Goal: Task Accomplishment & Management: Use online tool/utility

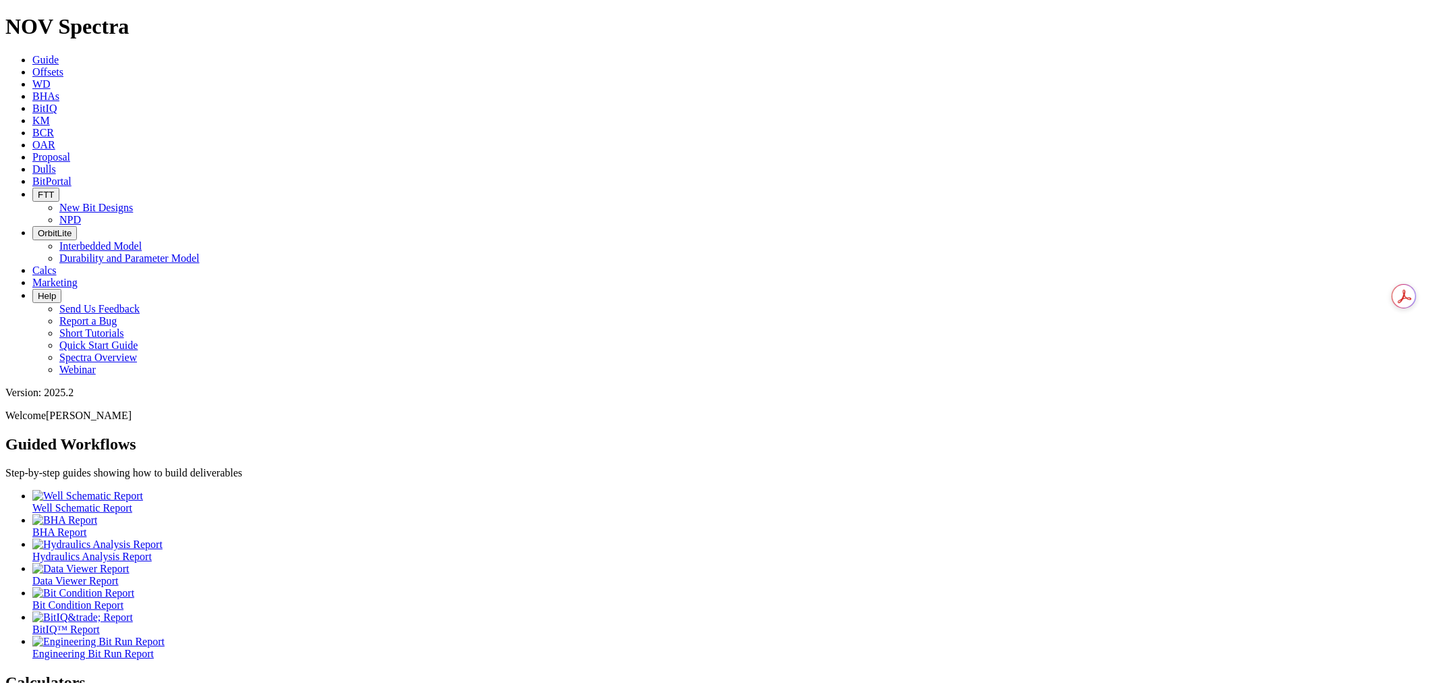
click at [32, 66] on icon at bounding box center [32, 71] width 0 height 11
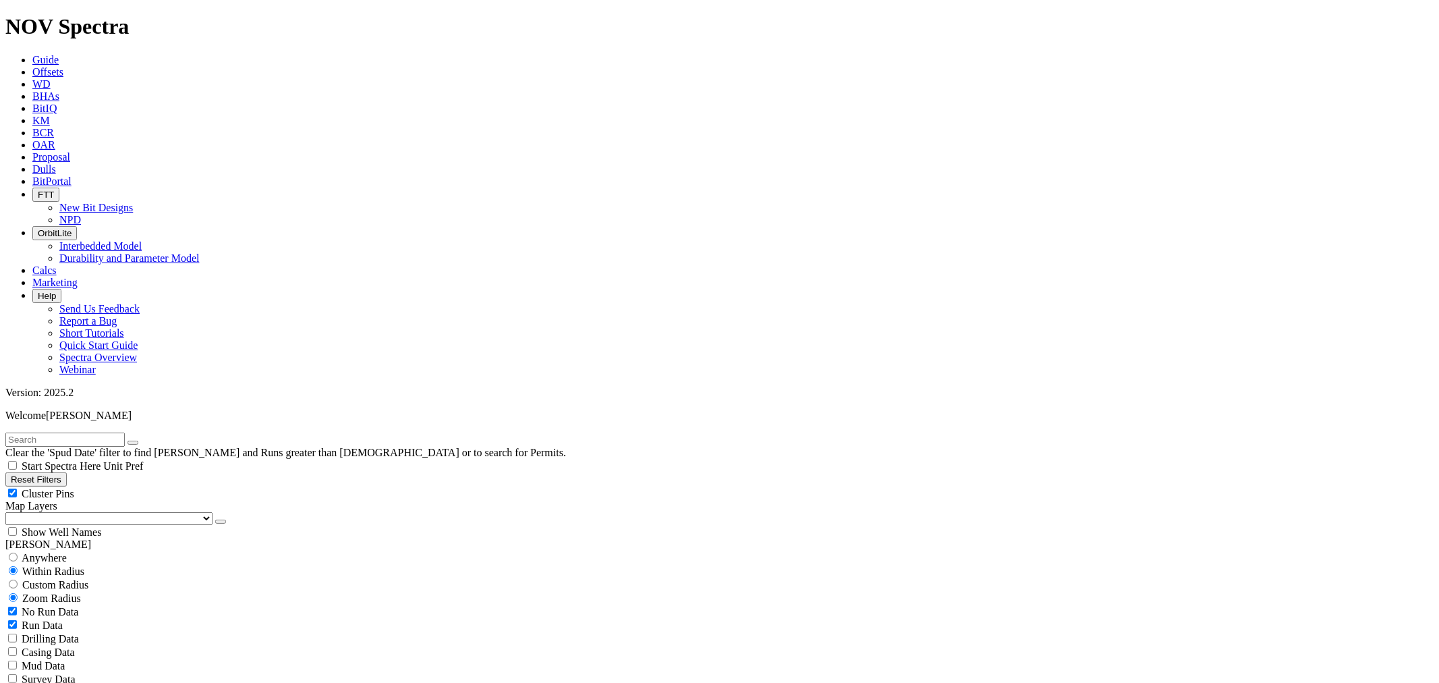
click at [119, 432] on input "text" at bounding box center [64, 439] width 119 height 14
type input "A315877"
click at [24, 551] on div "Anywhere" at bounding box center [719, 557] width 1428 height 13
radio input "true"
radio input "false"
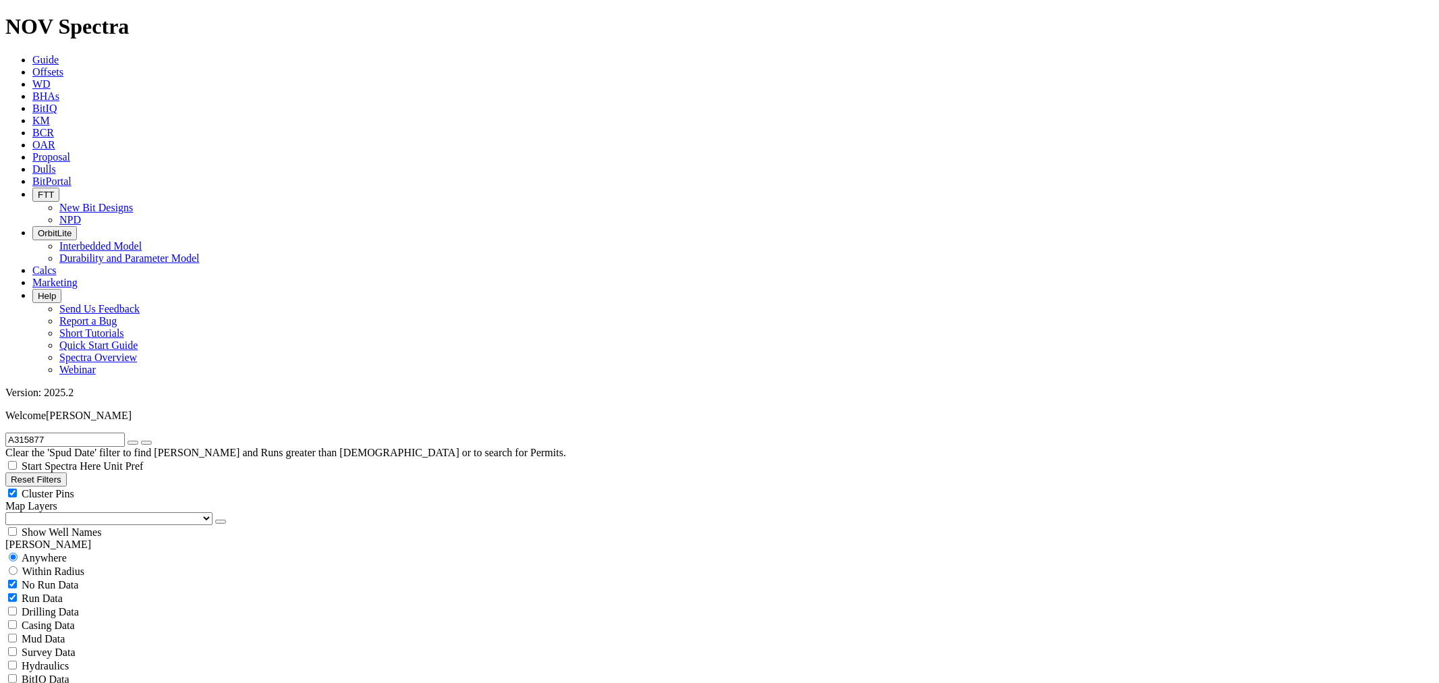
click at [55, 579] on span "No Run Data" at bounding box center [50, 584] width 57 height 11
click at [46, 579] on span "No Run Data" at bounding box center [50, 584] width 57 height 11
checkbox input "true"
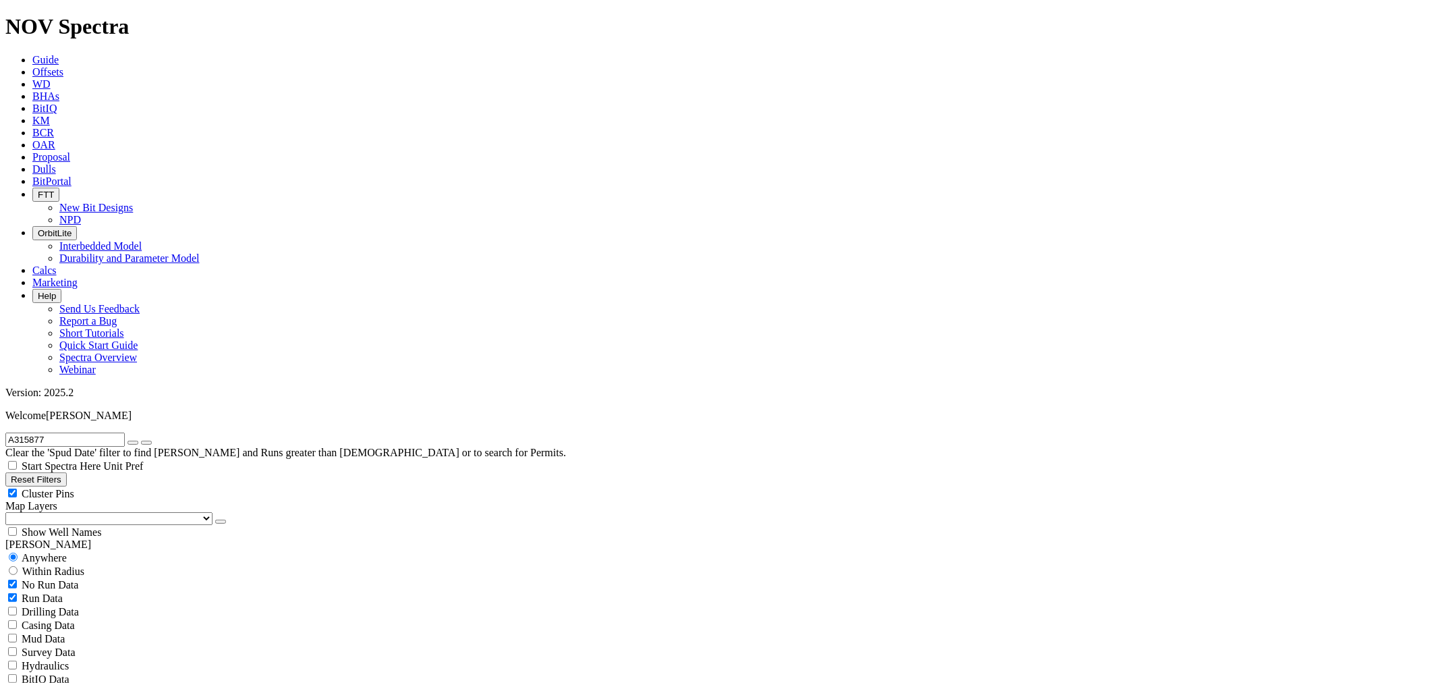
scroll to position [449, 0]
select select "7.875"
checkbox input "false"
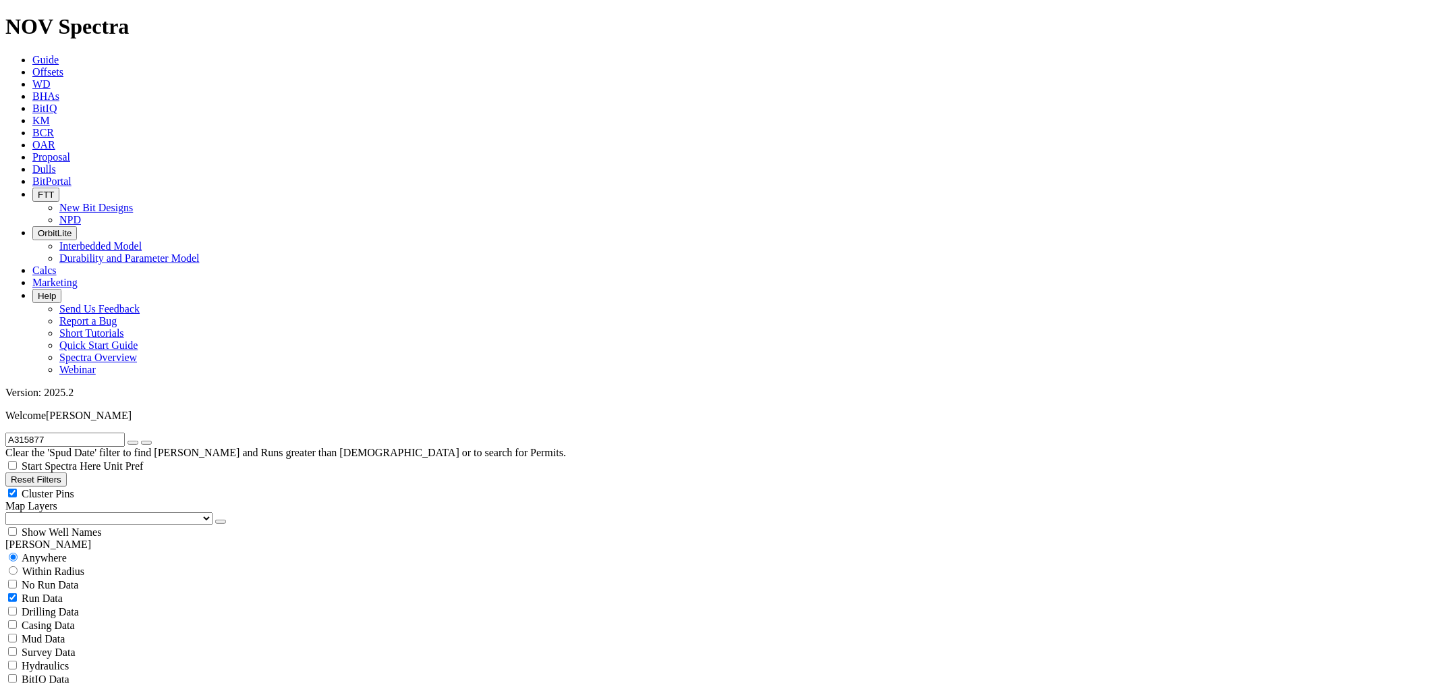
select select "? number:7.875 ?"
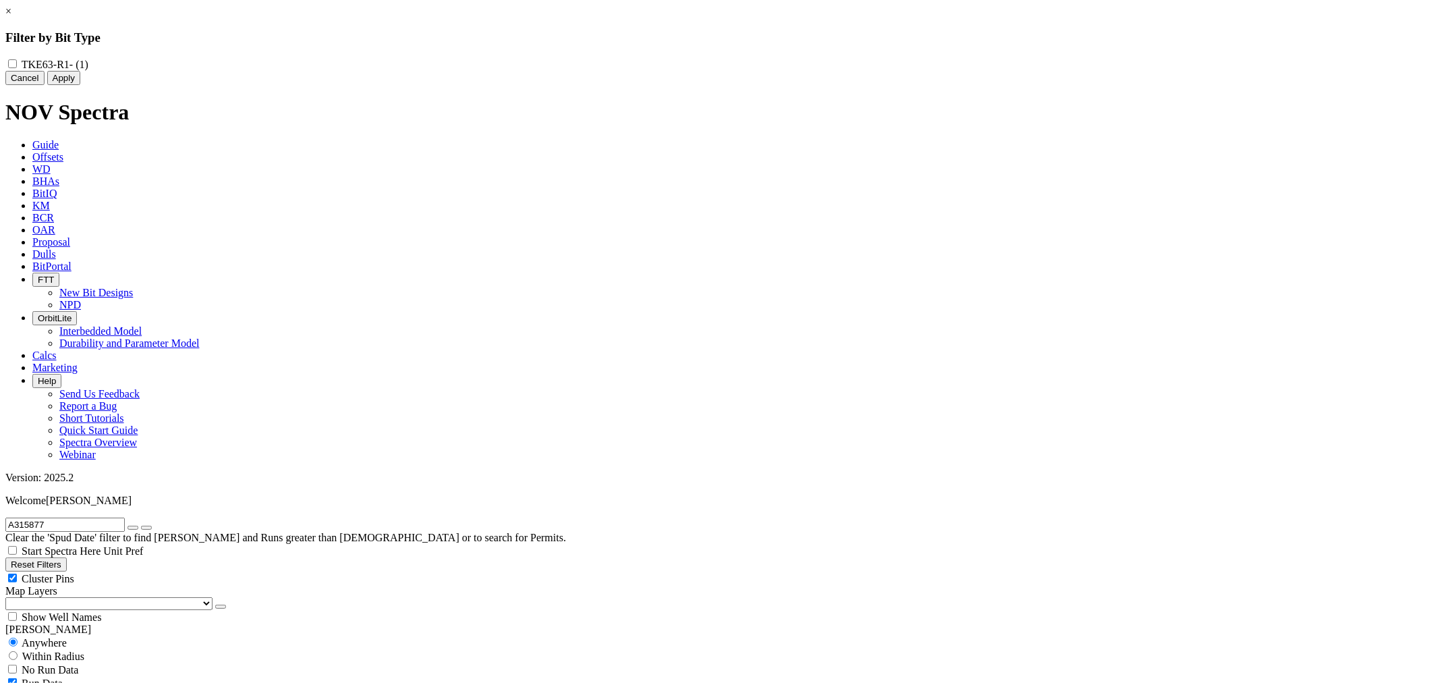
click at [635, 57] on div "TKE63-R1 - (1)" at bounding box center [719, 63] width 1428 height 13
click at [17, 66] on input "TKE63-R1 - (1)" at bounding box center [12, 63] width 9 height 9
checkbox input "true"
click at [80, 85] on button "Apply" at bounding box center [63, 78] width 33 height 14
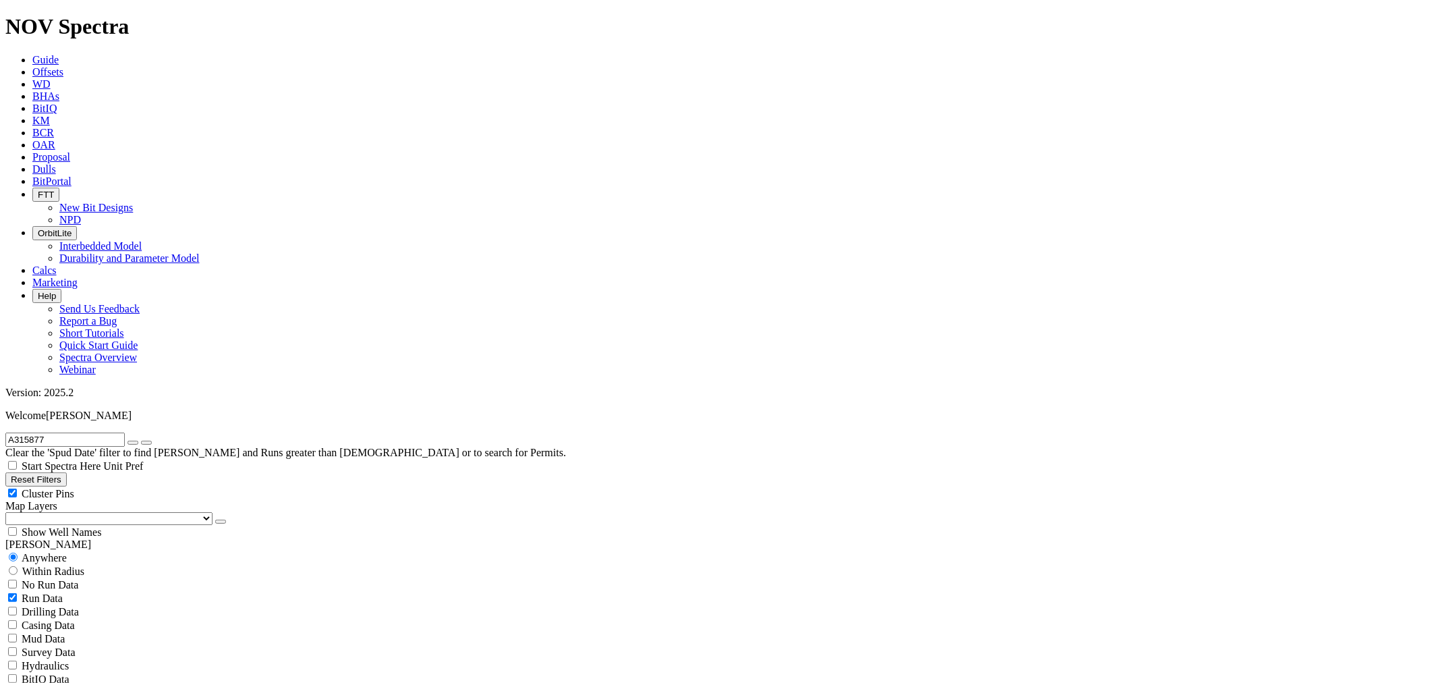
click at [138, 441] on button "button" at bounding box center [133, 443] width 11 height 4
radio input "false"
radio input "true"
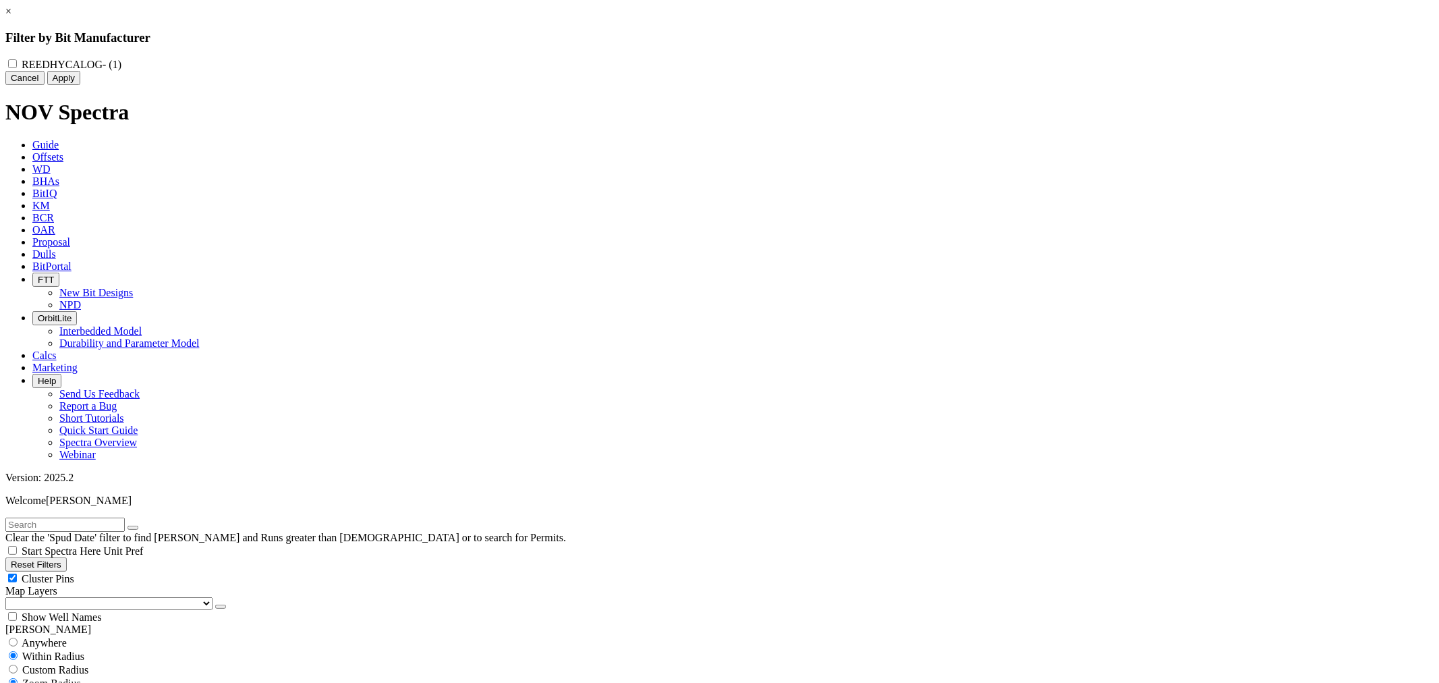
drag, startPoint x: 705, startPoint y: 57, endPoint x: 698, endPoint y: 59, distance: 7.3
click at [699, 59] on div "REEDHYCALOG - (1)" at bounding box center [719, 63] width 1428 height 13
click at [17, 63] on input "REEDHYCALOG - (1)" at bounding box center [12, 63] width 9 height 9
checkbox input "true"
click at [80, 85] on button "Apply" at bounding box center [63, 78] width 33 height 14
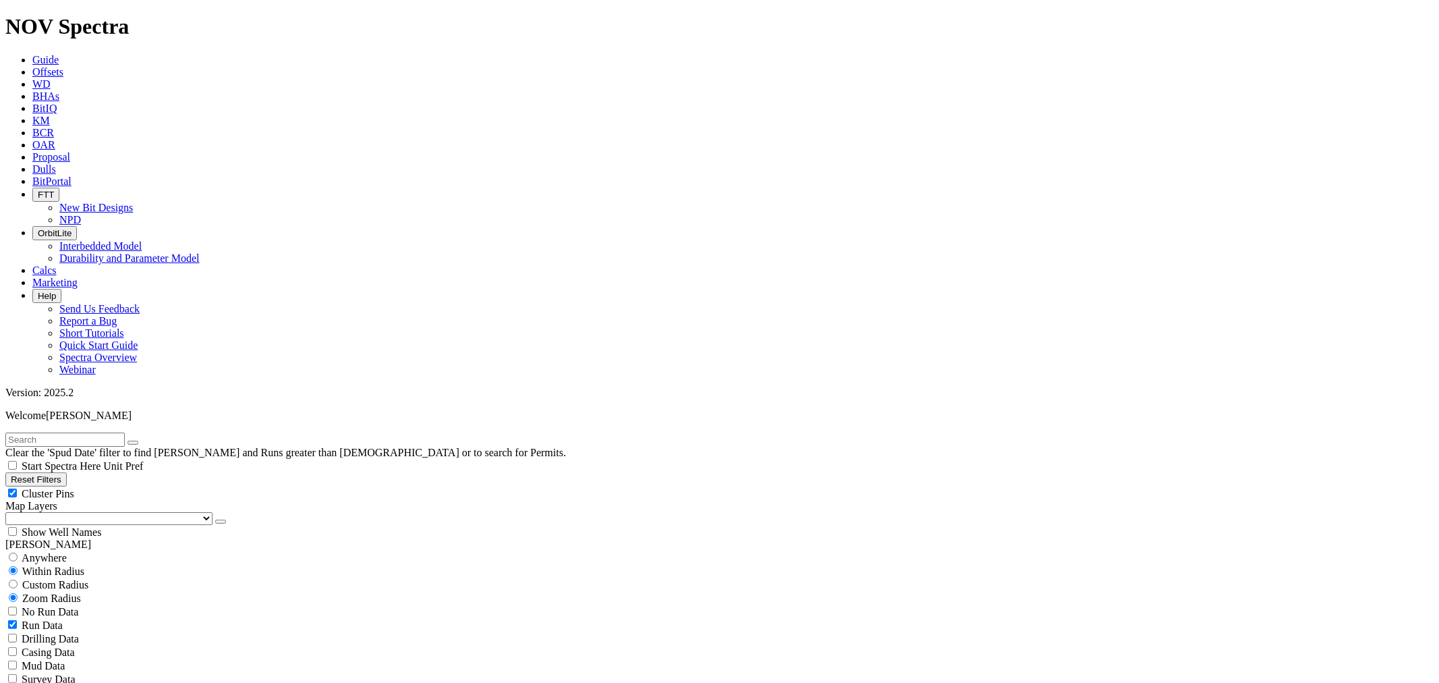
scroll to position [320, 0]
click at [34, 579] on span "Custom Radius" at bounding box center [55, 584] width 66 height 11
radio input "true"
radio input "false"
click at [81, 605] on input "number" at bounding box center [64, 612] width 119 height 14
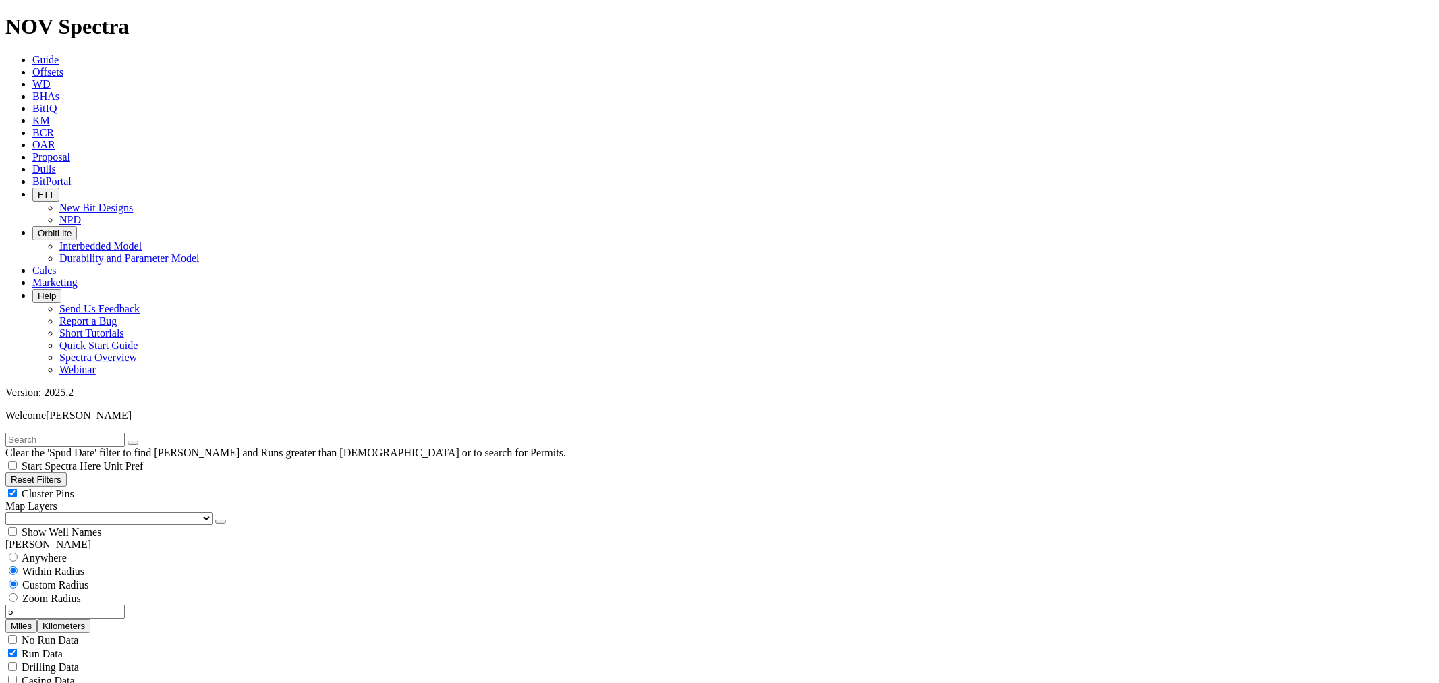
type input "5"
drag, startPoint x: 132, startPoint y: 258, endPoint x: 122, endPoint y: 257, distance: 10.2
click at [37, 619] on button "Miles" at bounding box center [21, 626] width 32 height 14
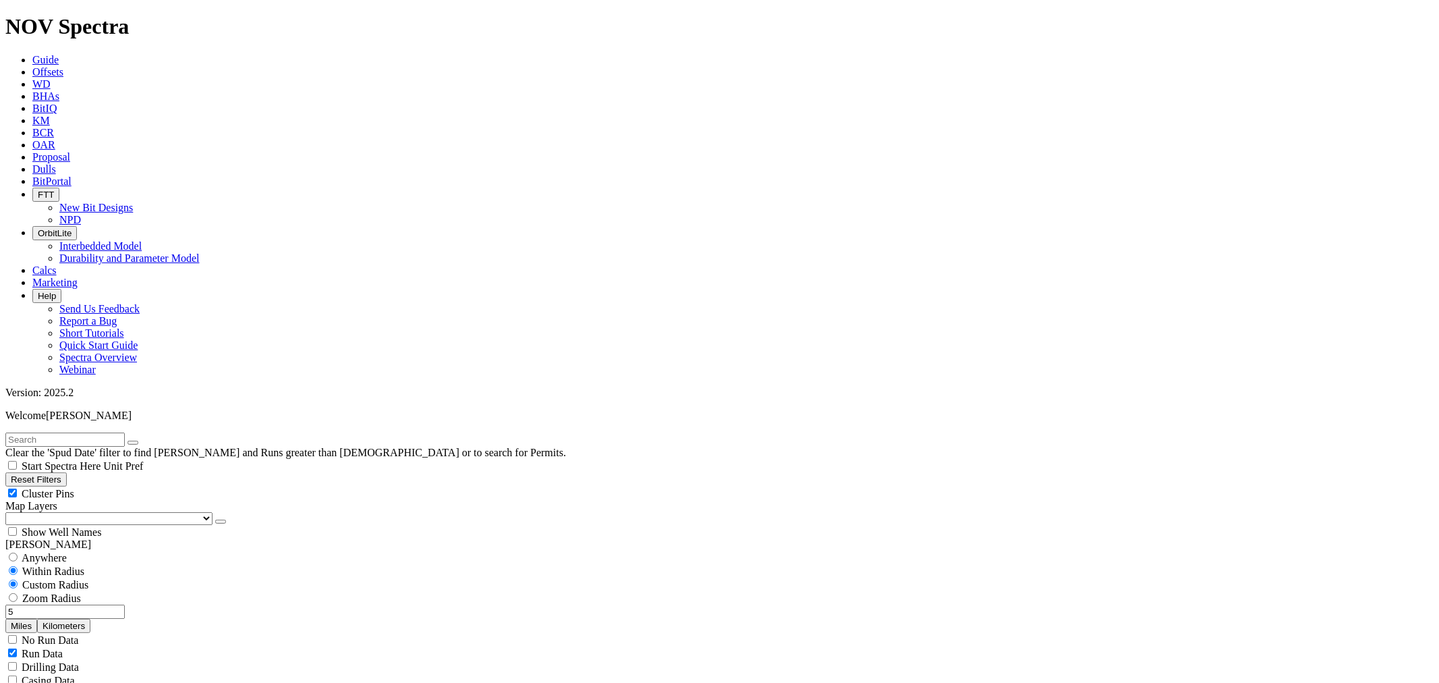
select select
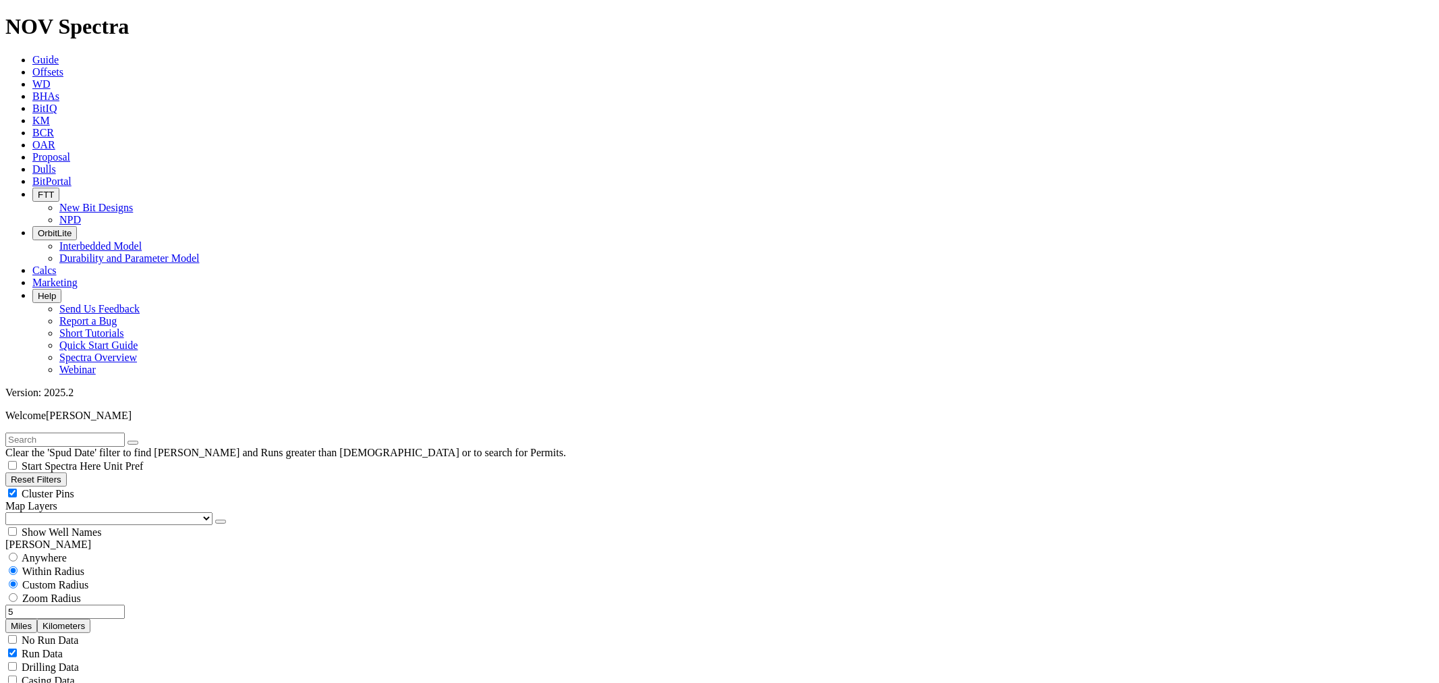
select select
drag, startPoint x: 72, startPoint y: 242, endPoint x: 115, endPoint y: 248, distance: 43.0
click at [115, 605] on div "5 Miles Kilometers" at bounding box center [719, 619] width 1428 height 28
click at [37, 619] on button "Miles" at bounding box center [21, 626] width 32 height 14
drag, startPoint x: 96, startPoint y: 253, endPoint x: 133, endPoint y: 248, distance: 37.5
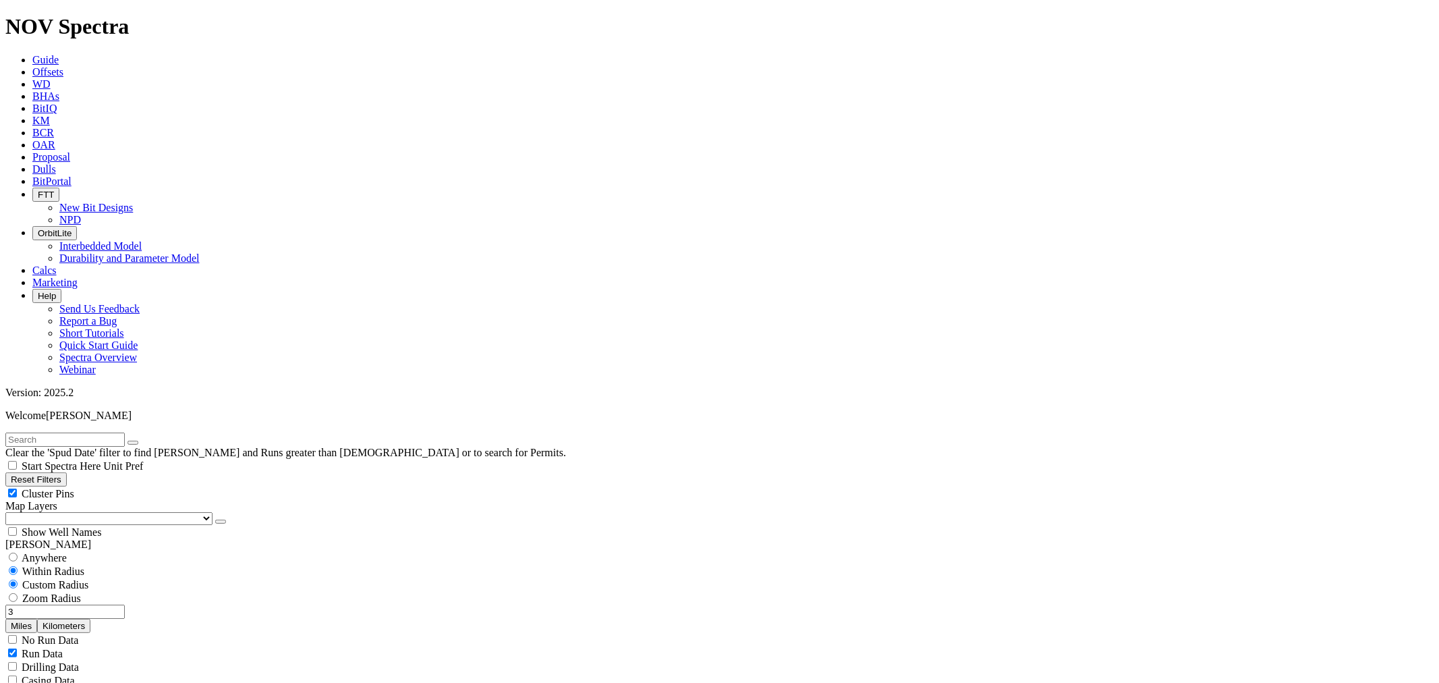
click at [133, 605] on div "3 Miles Kilometers" at bounding box center [719, 619] width 1428 height 28
drag, startPoint x: 95, startPoint y: 246, endPoint x: 138, endPoint y: 248, distance: 42.5
click at [138, 605] on div "2 Miles Kilometers" at bounding box center [719, 619] width 1428 height 28
type input "1"
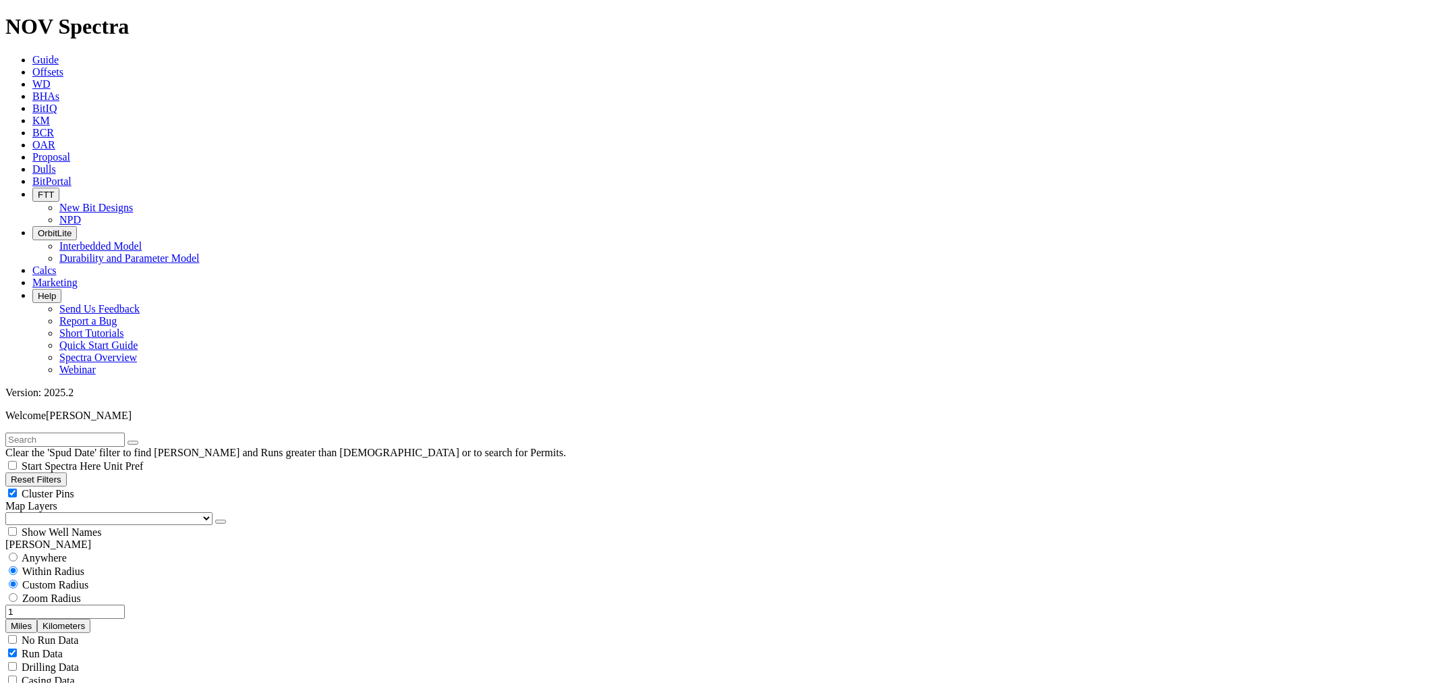
drag, startPoint x: 1367, startPoint y: 97, endPoint x: 1362, endPoint y: 104, distance: 8.6
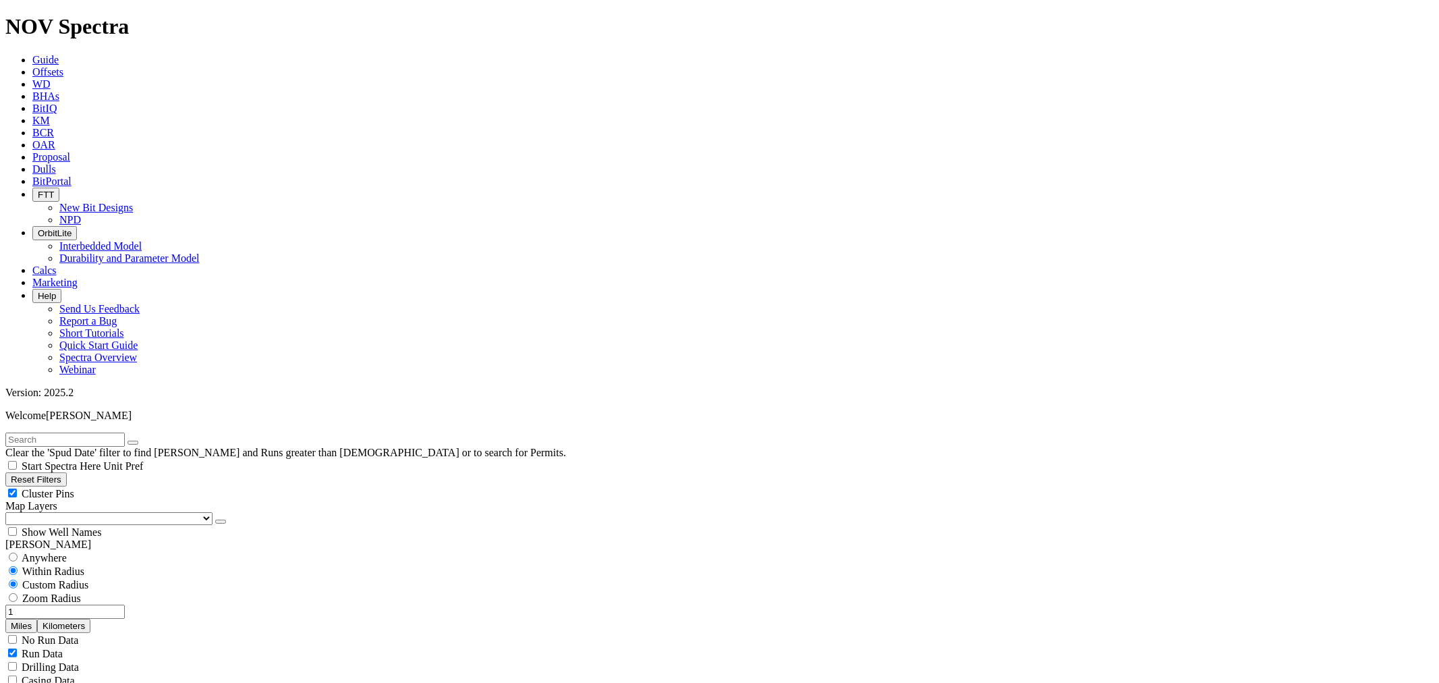
type input "9500"
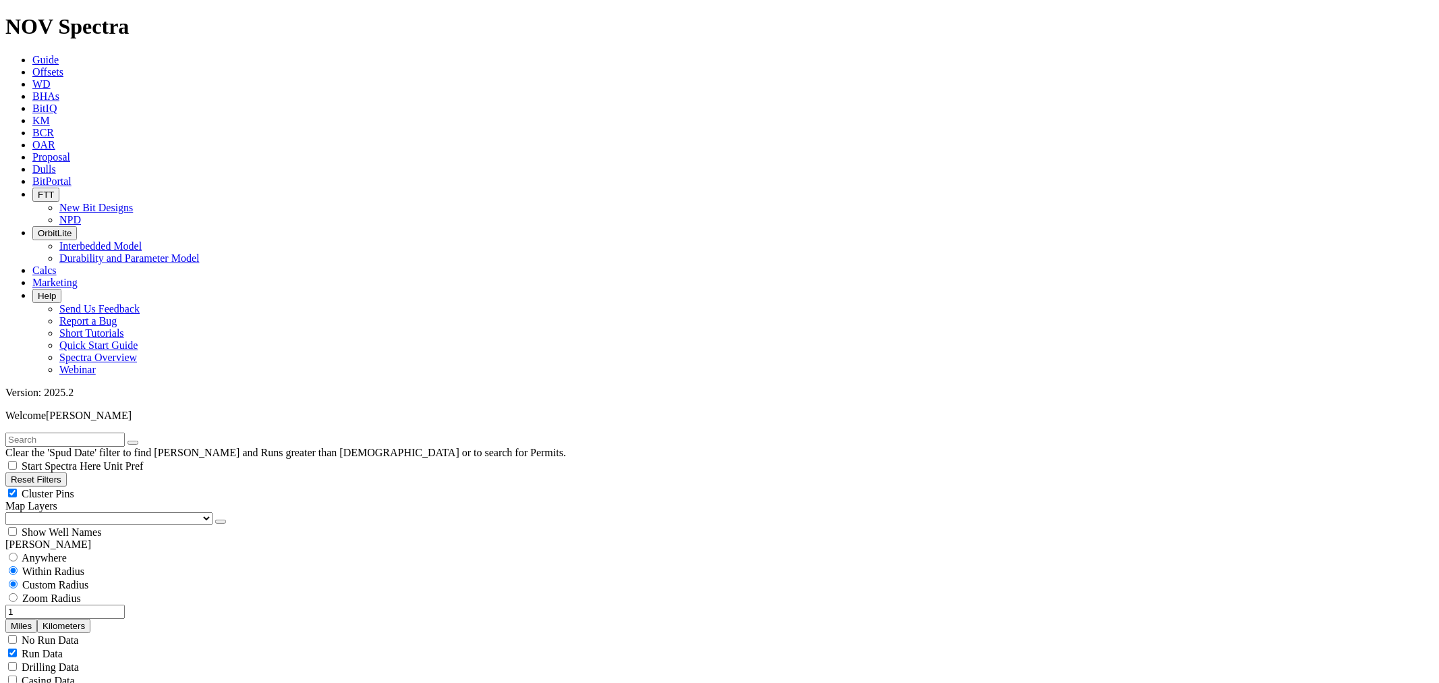
scroll to position [1023, 0]
type input "5000"
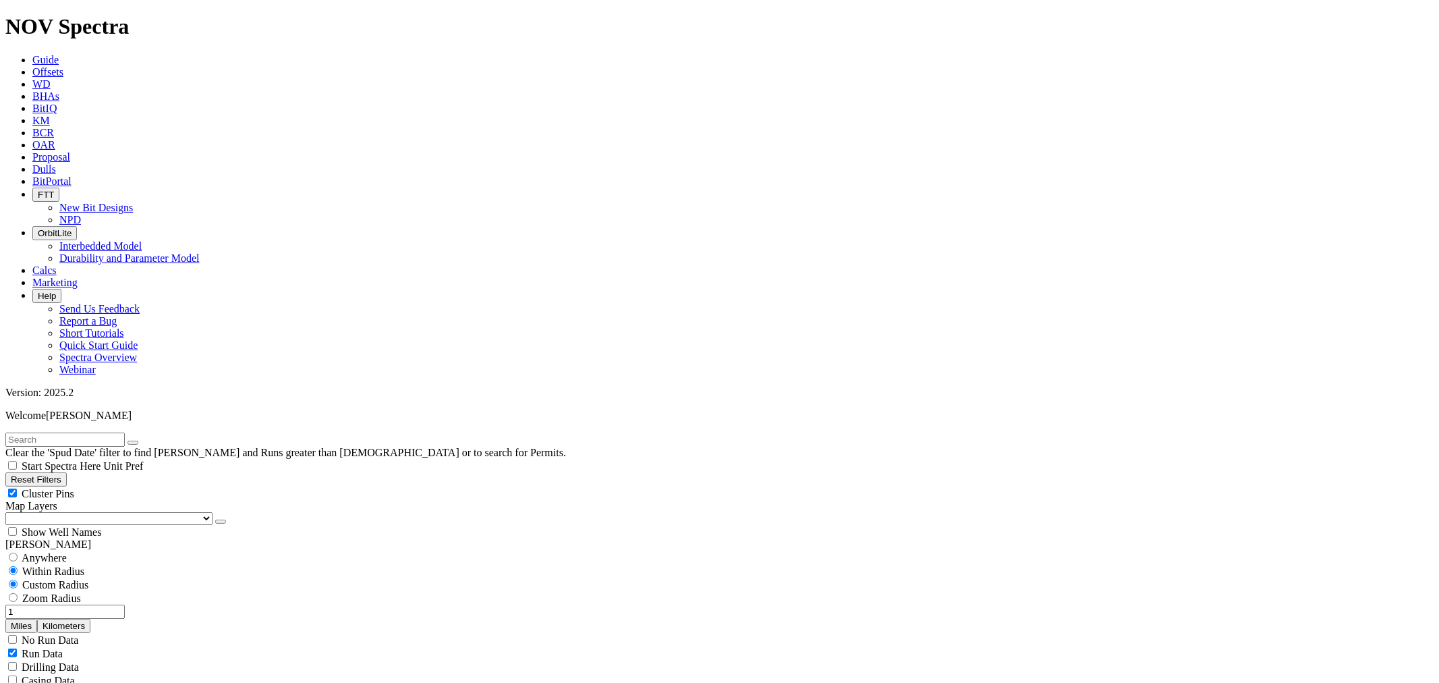
type input "12000"
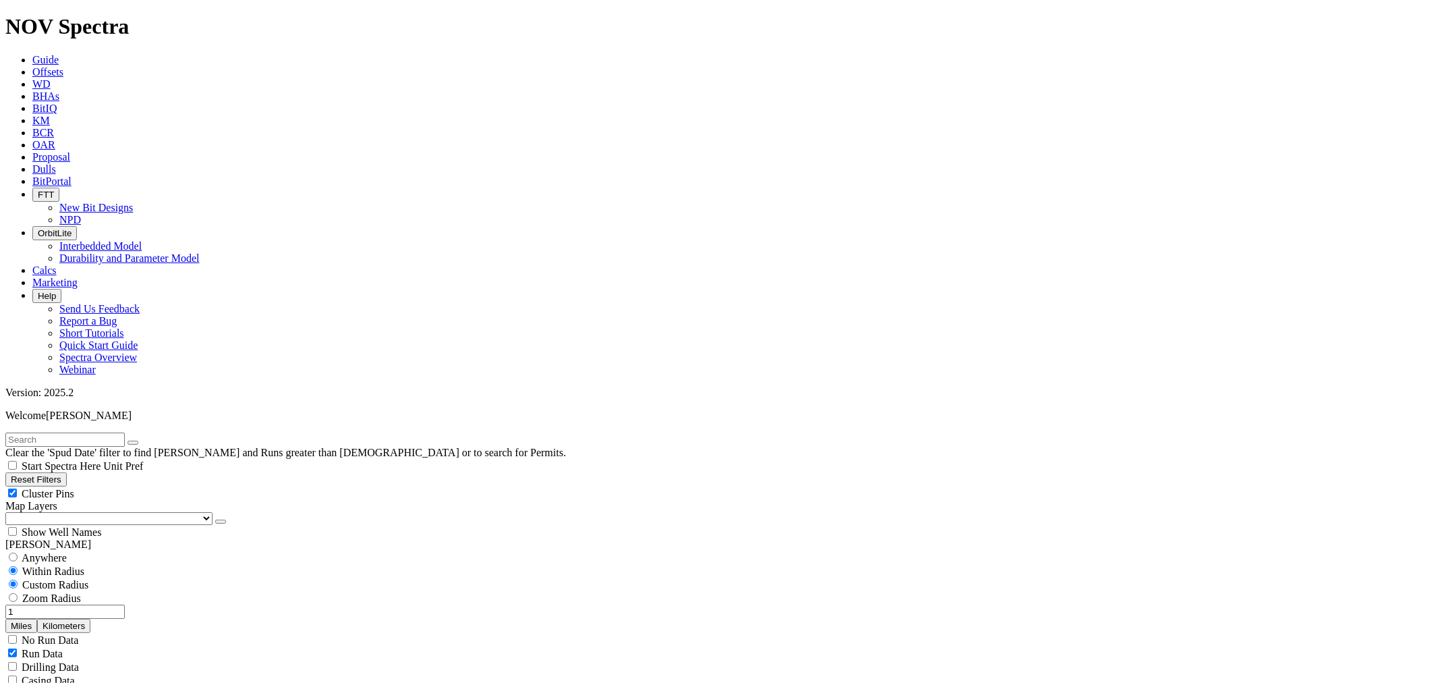
drag, startPoint x: 93, startPoint y: 259, endPoint x: 119, endPoint y: 265, distance: 26.3
click at [119, 605] on div "1 Miles Kilometers" at bounding box center [719, 619] width 1428 height 28
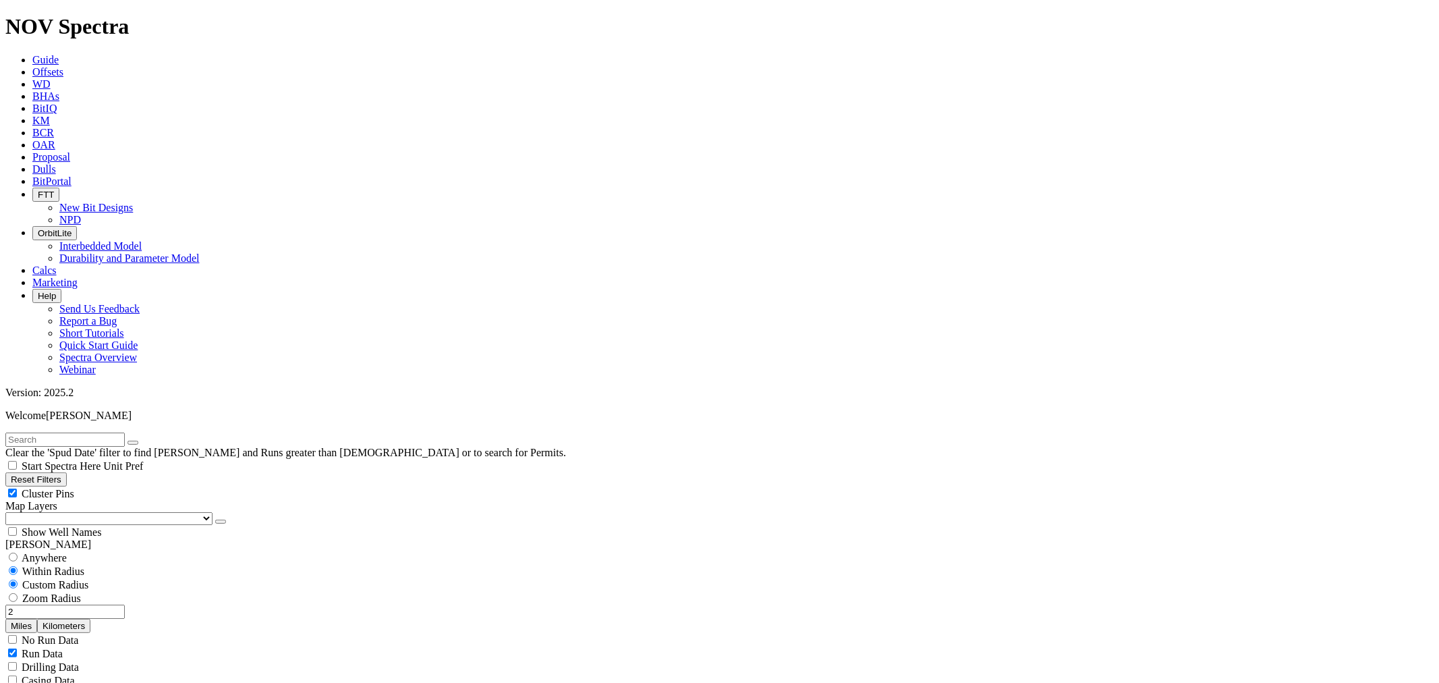
drag, startPoint x: 98, startPoint y: 258, endPoint x: 126, endPoint y: 257, distance: 28.4
click at [126, 605] on div "2 Miles Kilometers" at bounding box center [719, 619] width 1428 height 28
drag, startPoint x: 96, startPoint y: 257, endPoint x: 170, endPoint y: 250, distance: 74.5
click at [170, 605] on div "5 Miles Kilometers" at bounding box center [719, 619] width 1428 height 28
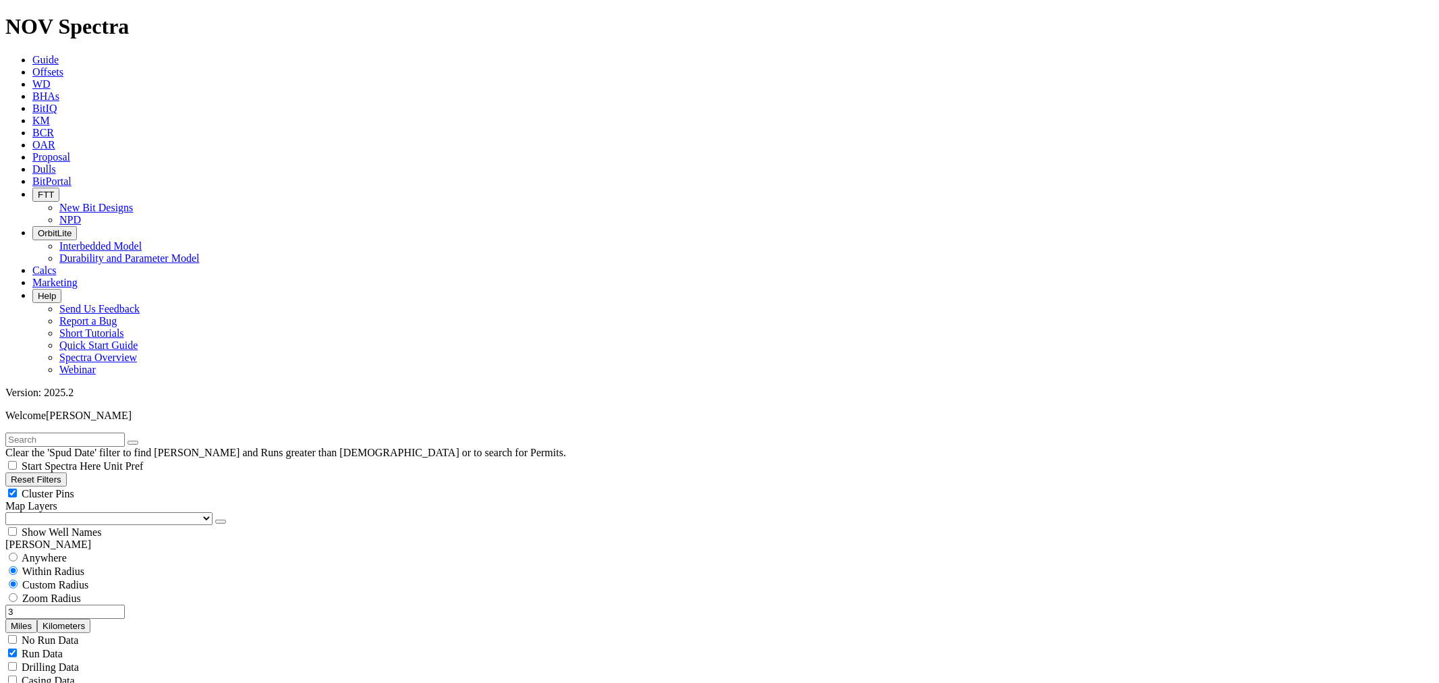
type input "3"
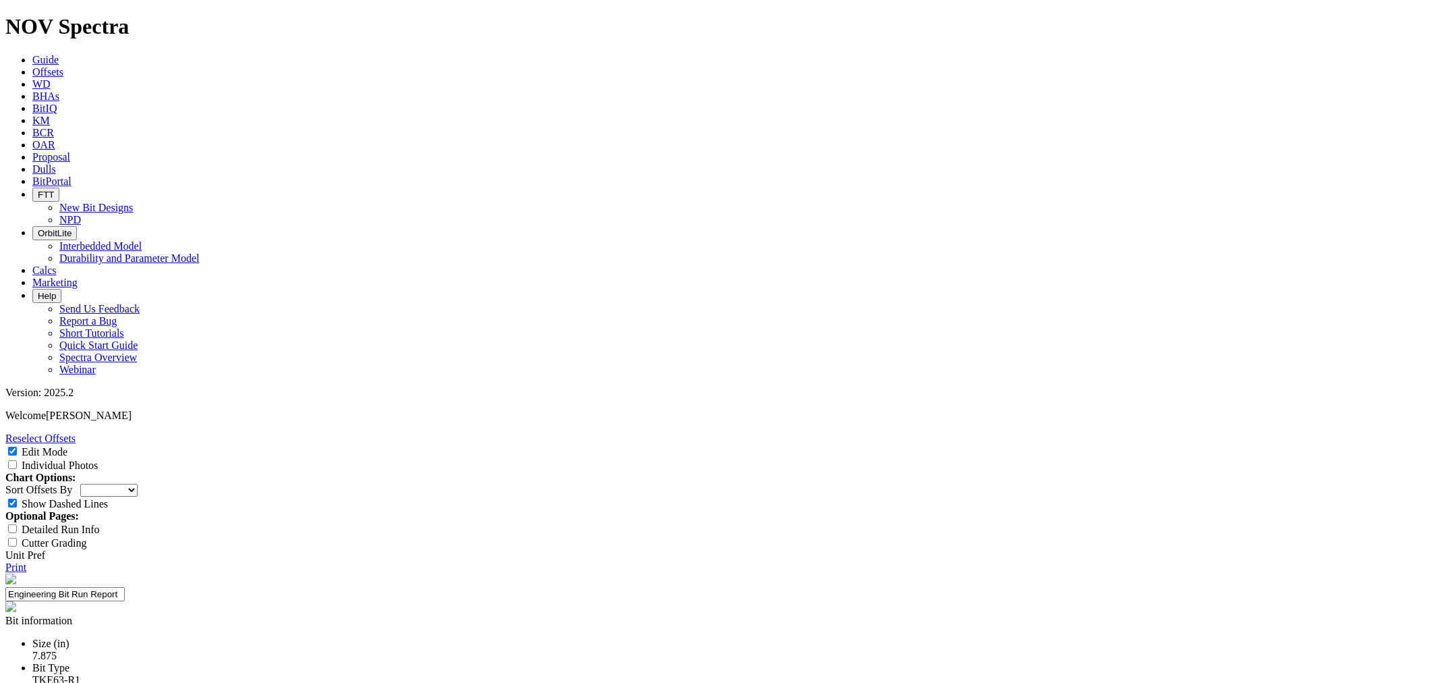
select select "New Bit Design"
click at [76, 432] on link "Reselect Offsets" at bounding box center [40, 437] width 70 height 11
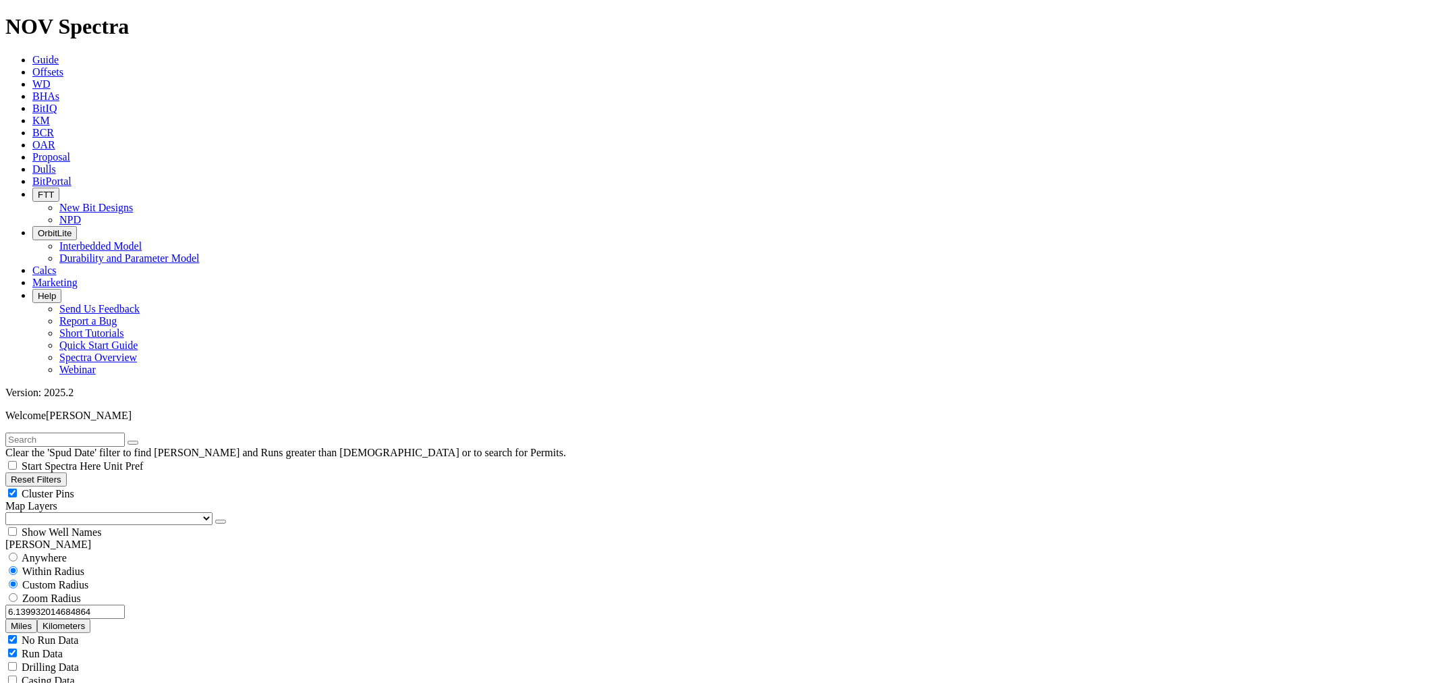
drag, startPoint x: 127, startPoint y: 250, endPoint x: 120, endPoint y: 254, distance: 8.2
click at [37, 619] on button "Miles" at bounding box center [21, 626] width 32 height 14
drag, startPoint x: 35, startPoint y: 253, endPoint x: 157, endPoint y: 262, distance: 122.4
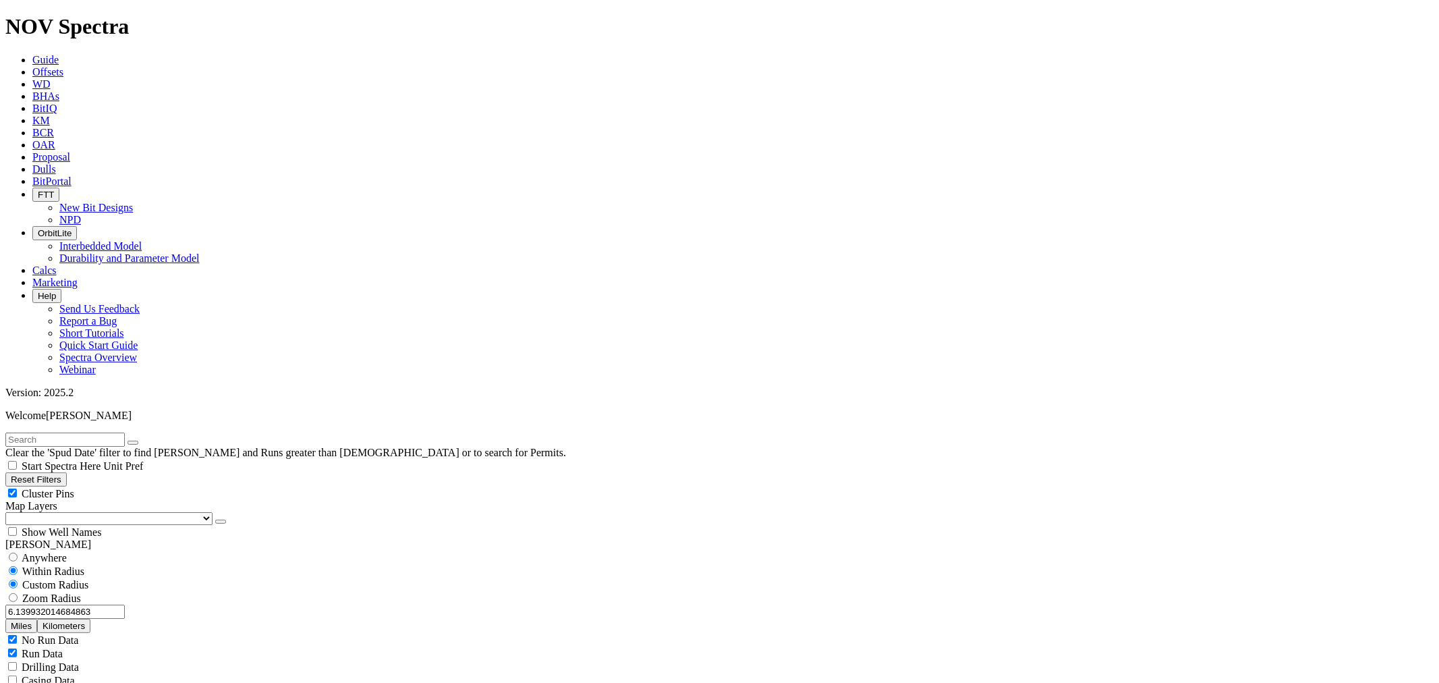
click at [157, 605] on div "6.139932014684863 Miles Kilometers" at bounding box center [719, 619] width 1428 height 28
type input "6"
type input "3"
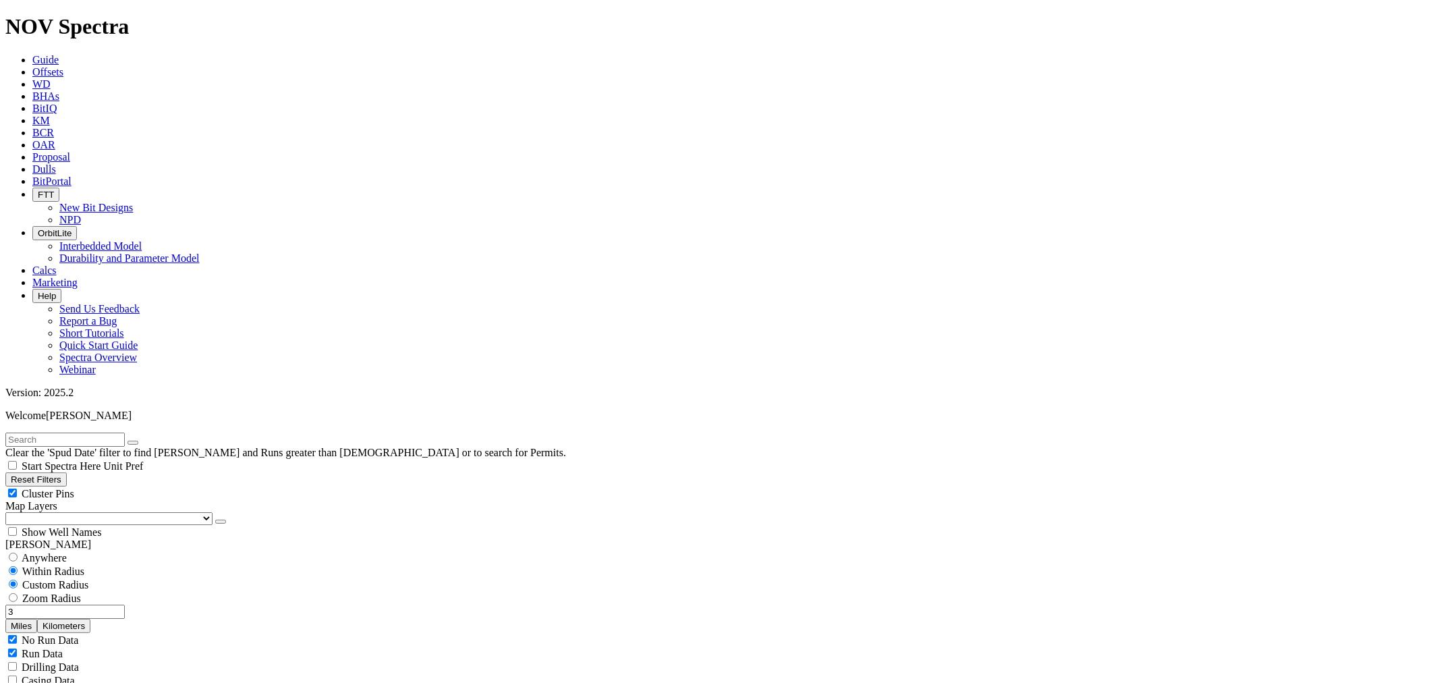
select select "7.875"
checkbox input "false"
select select "? number:7.875 ?"
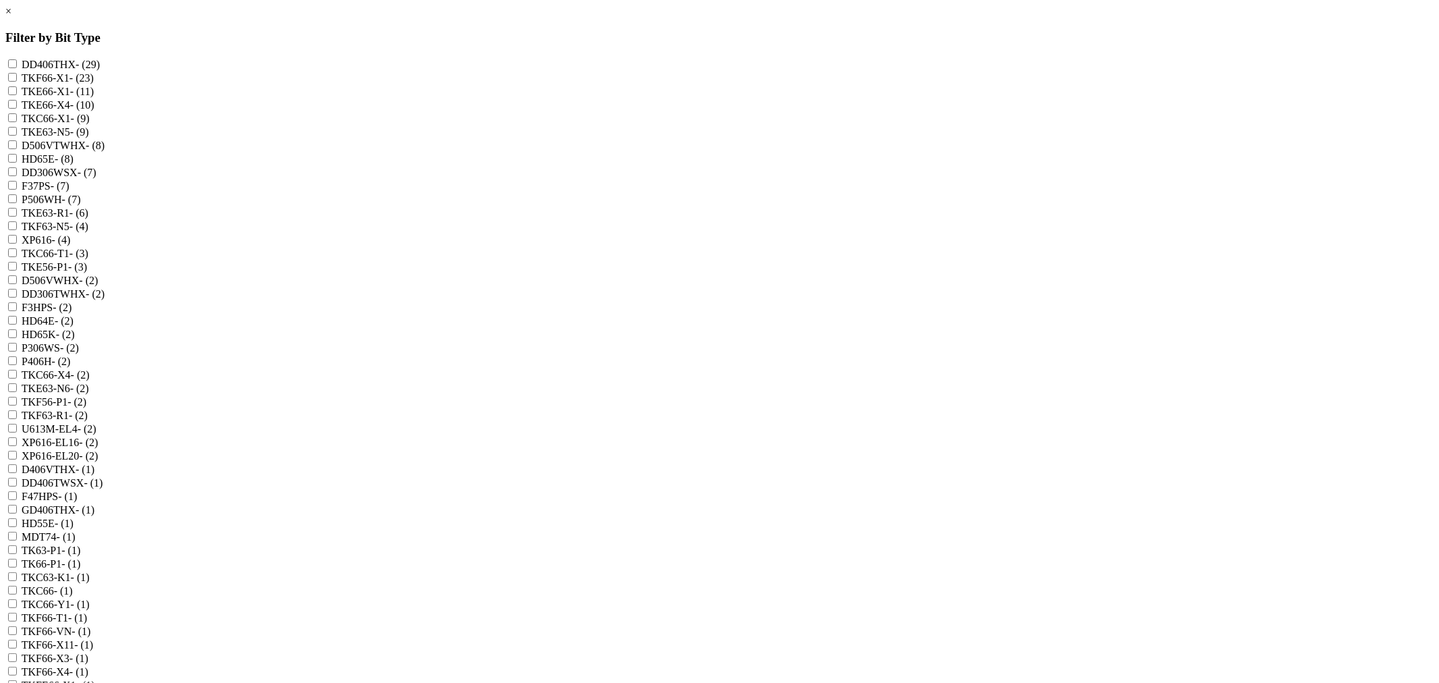
scroll to position [150, 0]
click at [635, 408] on div "TKF63-R1 - (2)" at bounding box center [719, 414] width 1428 height 13
click at [17, 410] on input "TKF63-R1 - (2)" at bounding box center [12, 414] width 9 height 9
checkbox input "true"
click at [17, 208] on input "TKE63-R1 - (6)" at bounding box center [12, 212] width 9 height 9
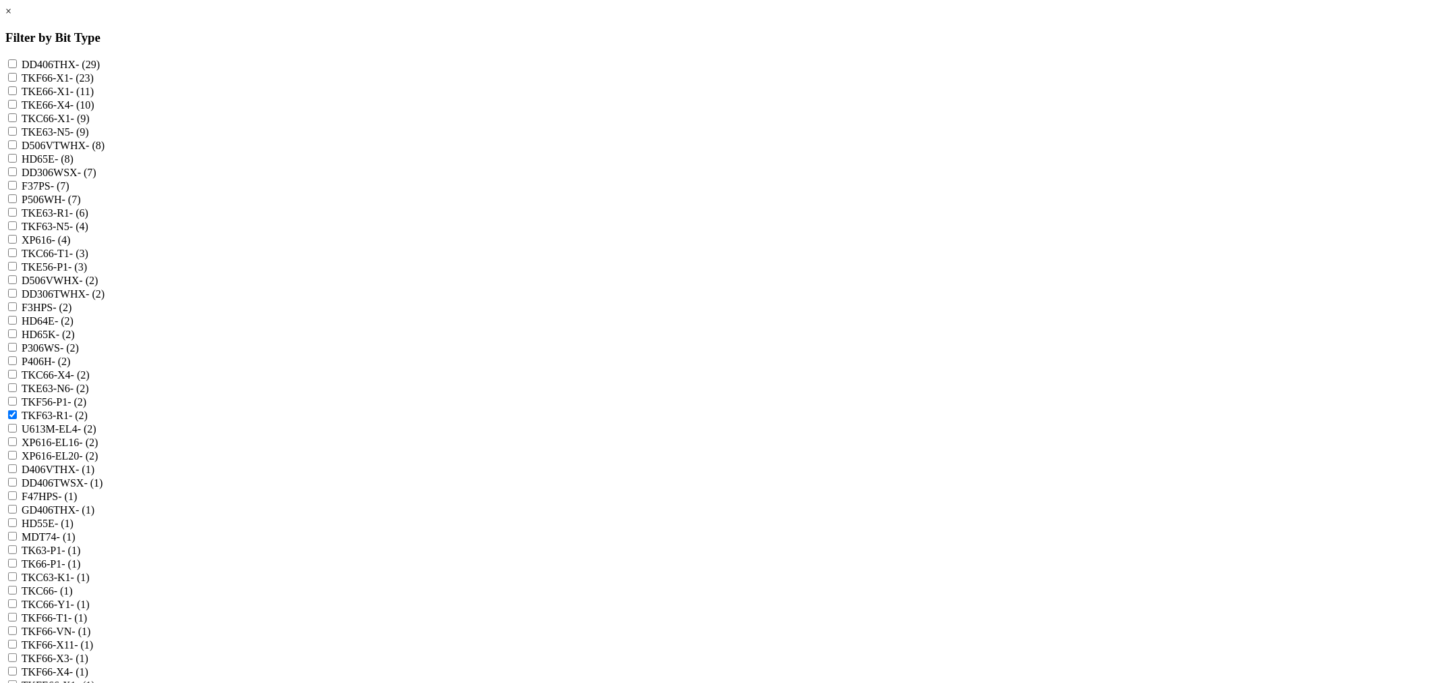
checkbox input "true"
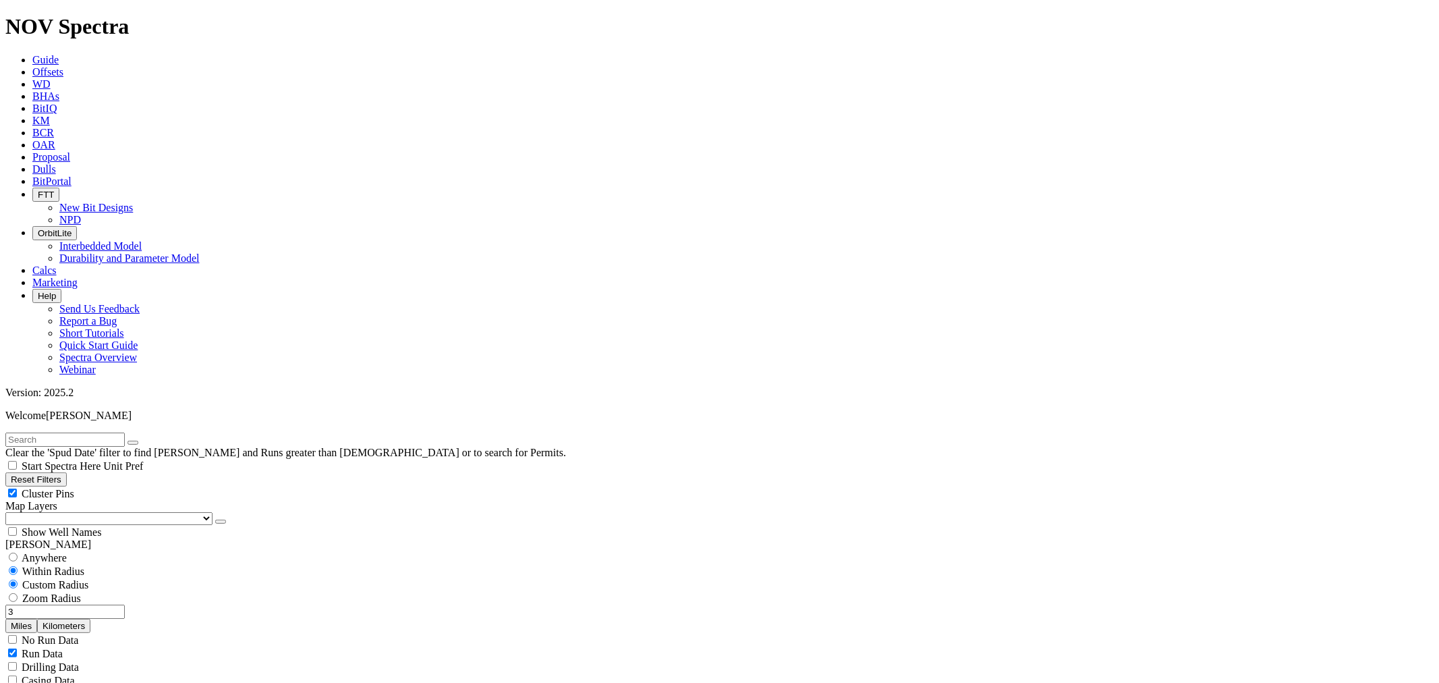
scroll to position [300, 0]
checkbox input "true"
click at [78, 551] on div "Anywhere" at bounding box center [719, 557] width 1428 height 13
radio input "true"
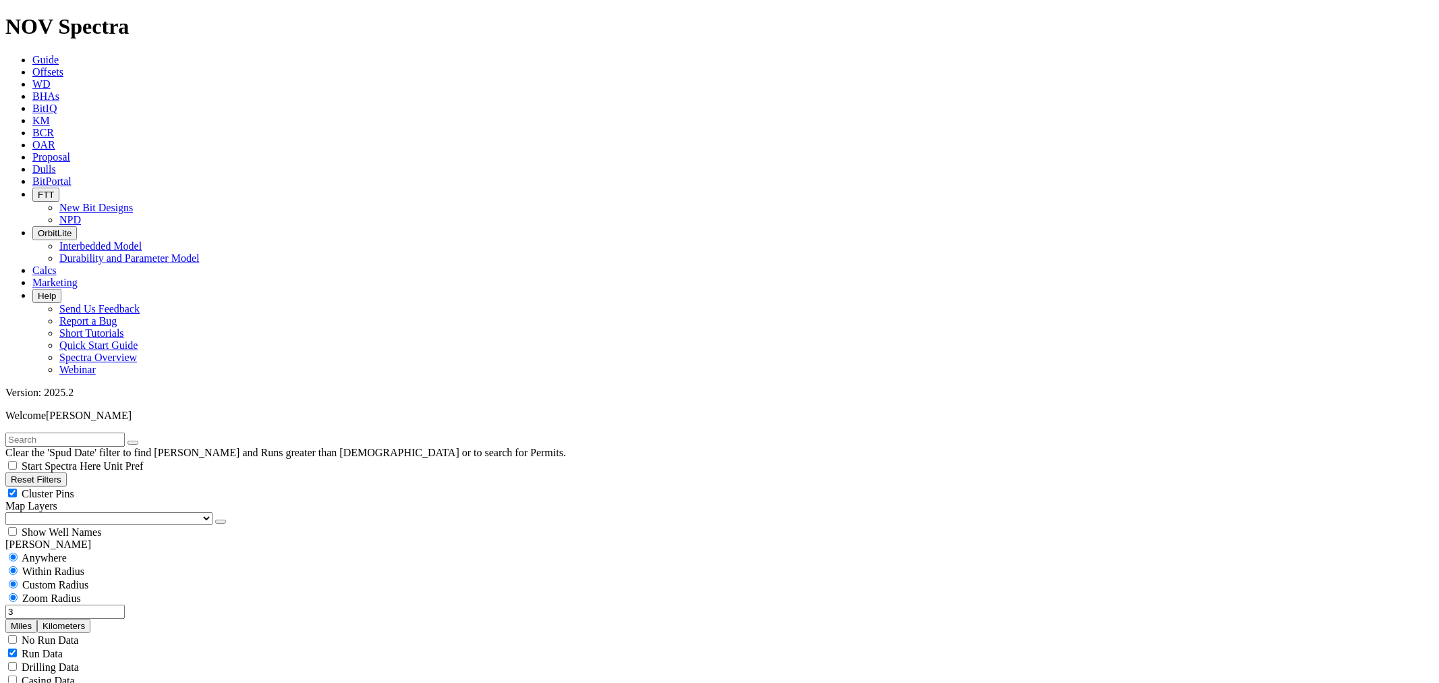
radio input "false"
radio input "true"
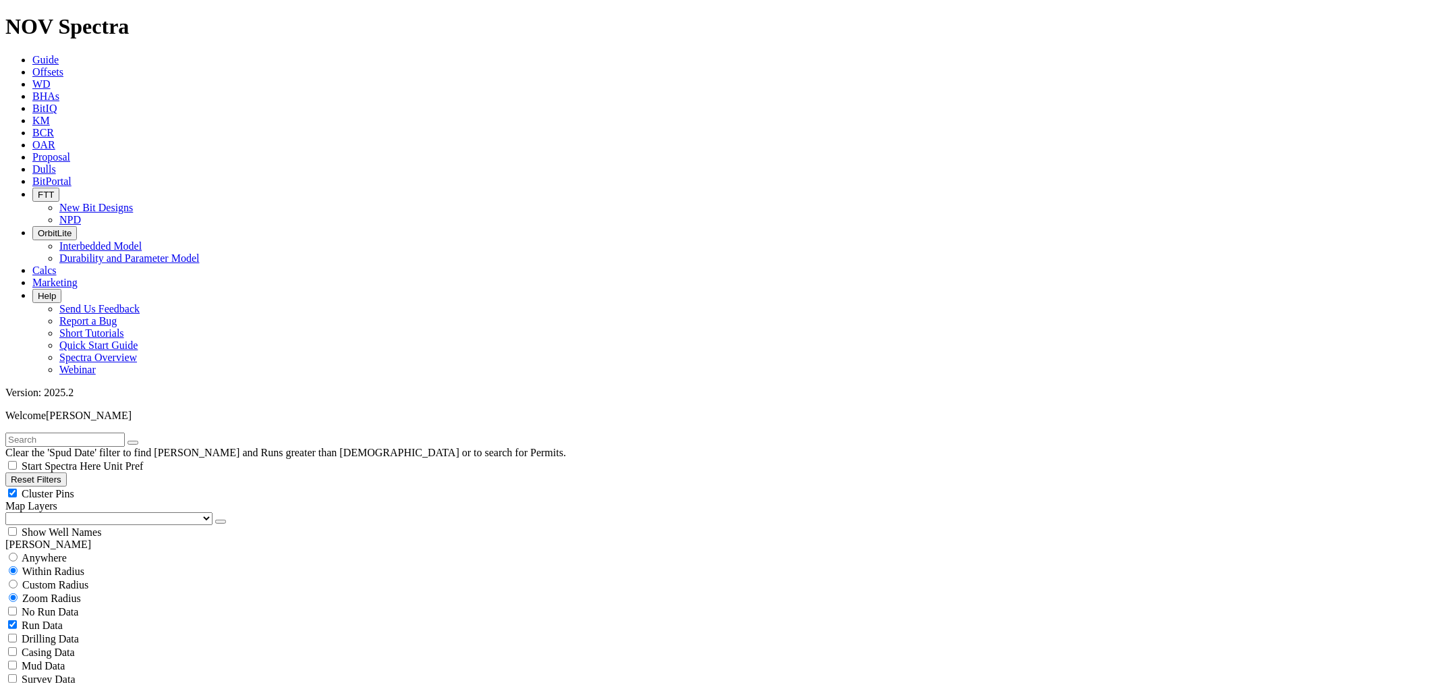
type input "8000"
type input "12000"
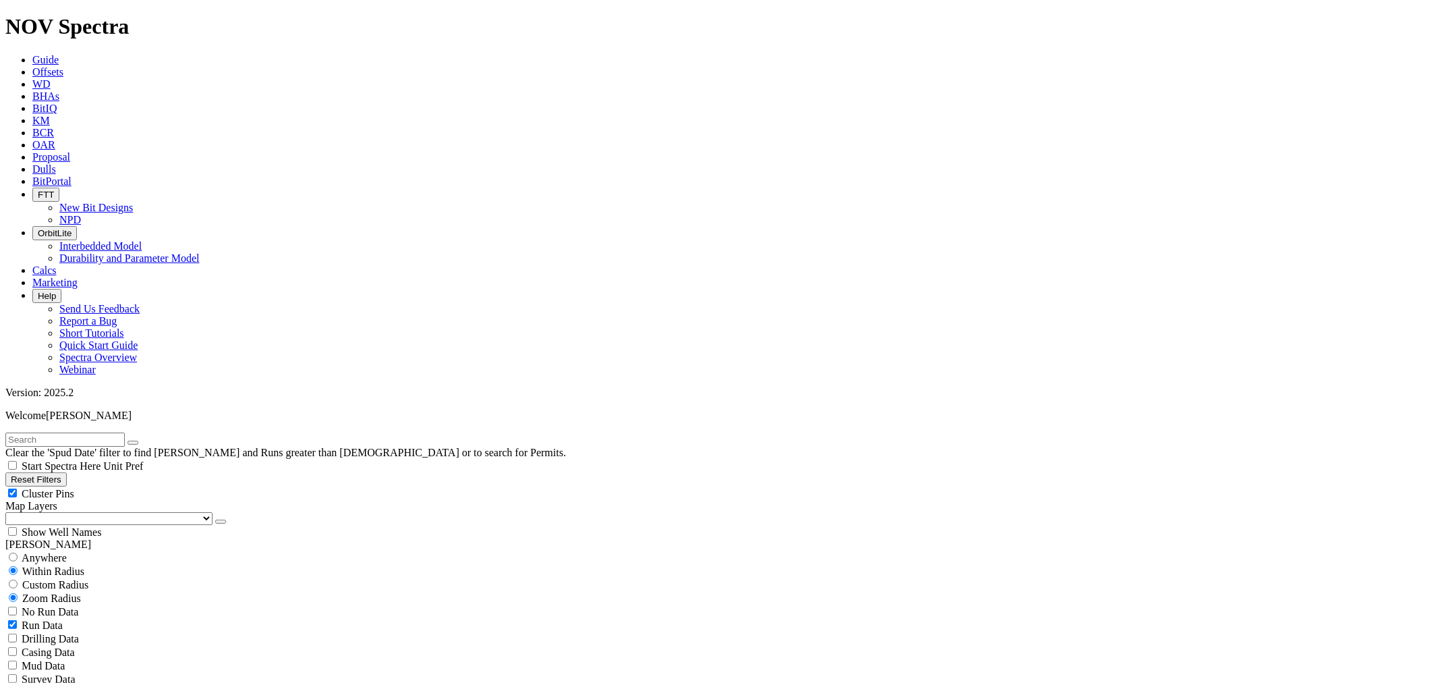
click at [28, 578] on div "Custom Radius" at bounding box center [719, 584] width 1428 height 13
radio input "true"
radio input "false"
click at [102, 605] on input "number" at bounding box center [64, 612] width 119 height 14
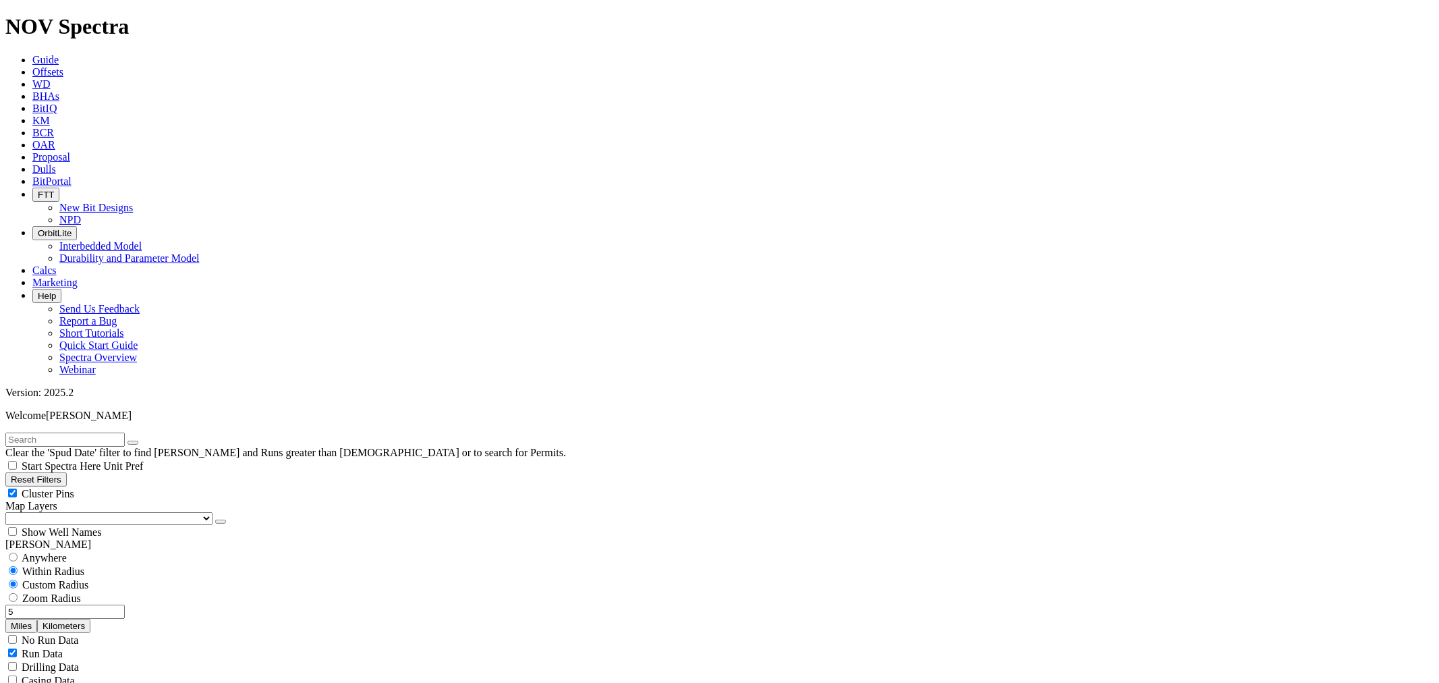
type input "5"
select select
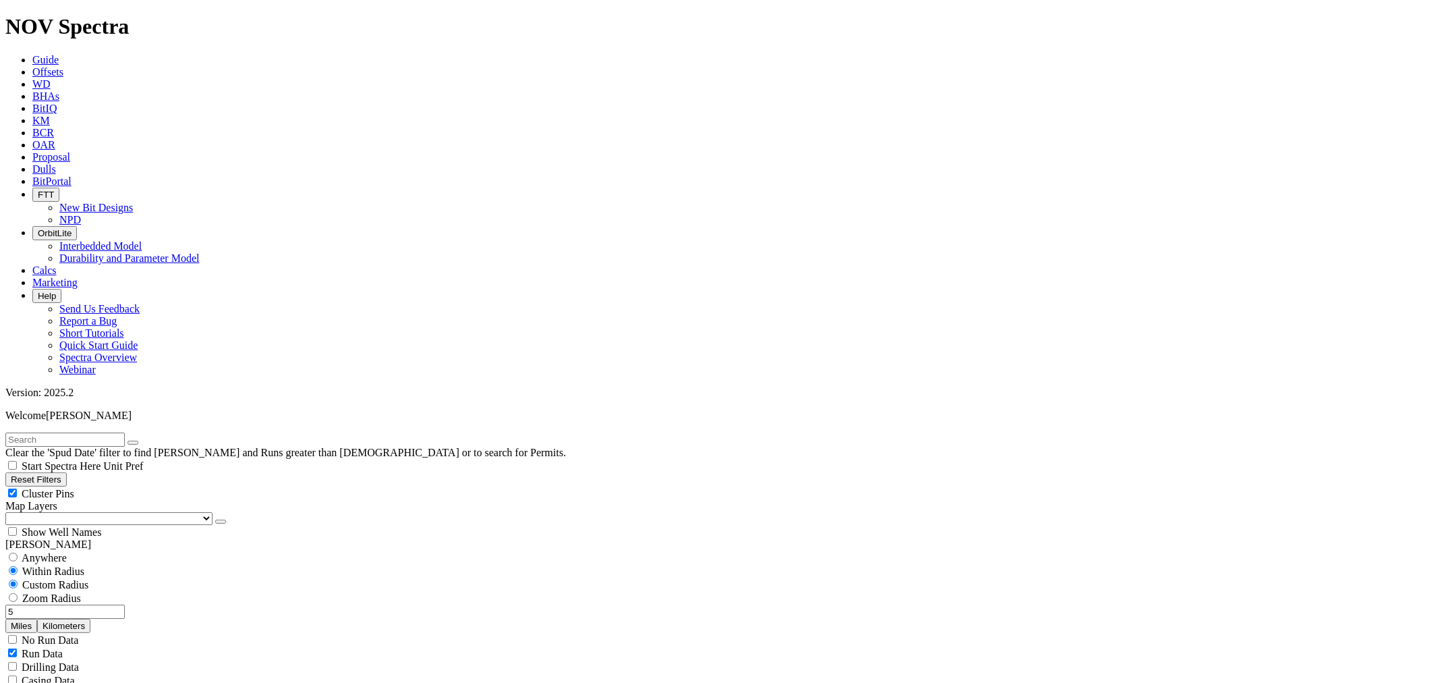
drag, startPoint x: 80, startPoint y: 260, endPoint x: 111, endPoint y: 264, distance: 31.3
click at [111, 605] on input "5" at bounding box center [64, 612] width 119 height 14
drag, startPoint x: 84, startPoint y: 260, endPoint x: 122, endPoint y: 271, distance: 39.1
type input "5"
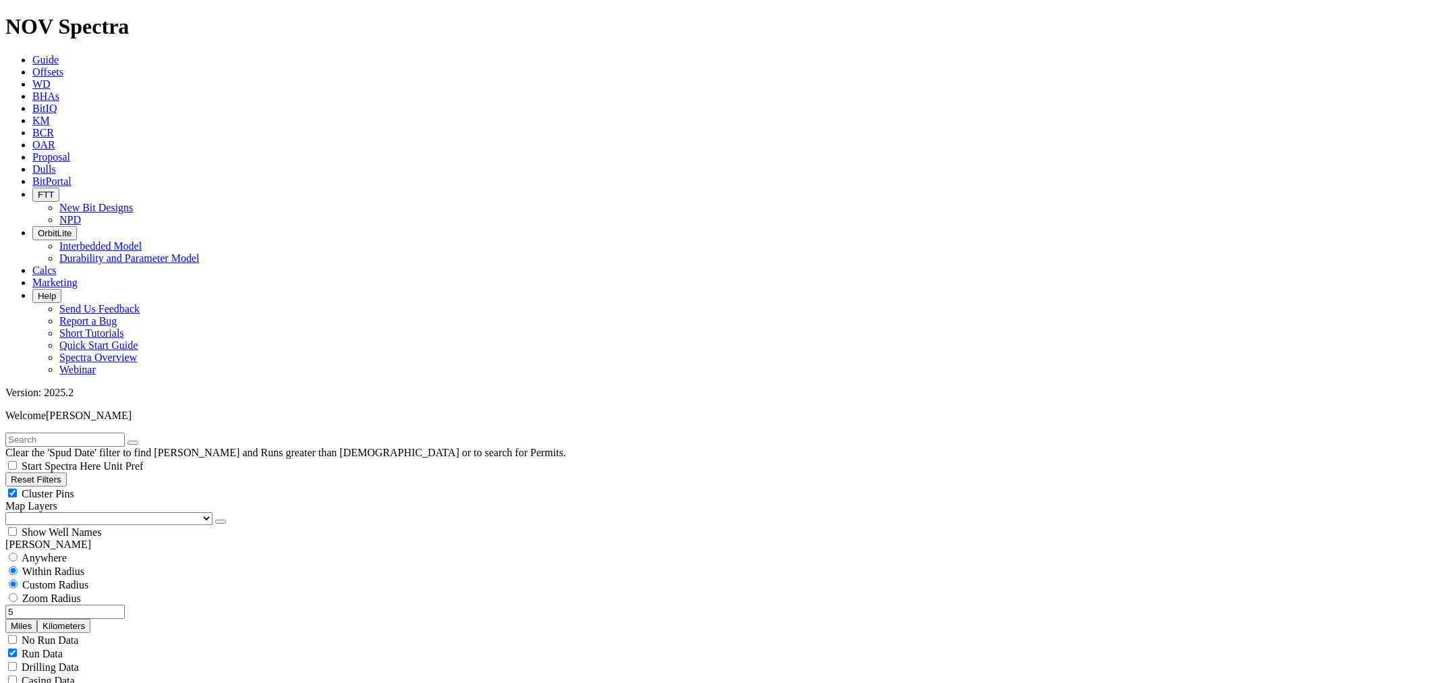
scroll to position [300, 0]
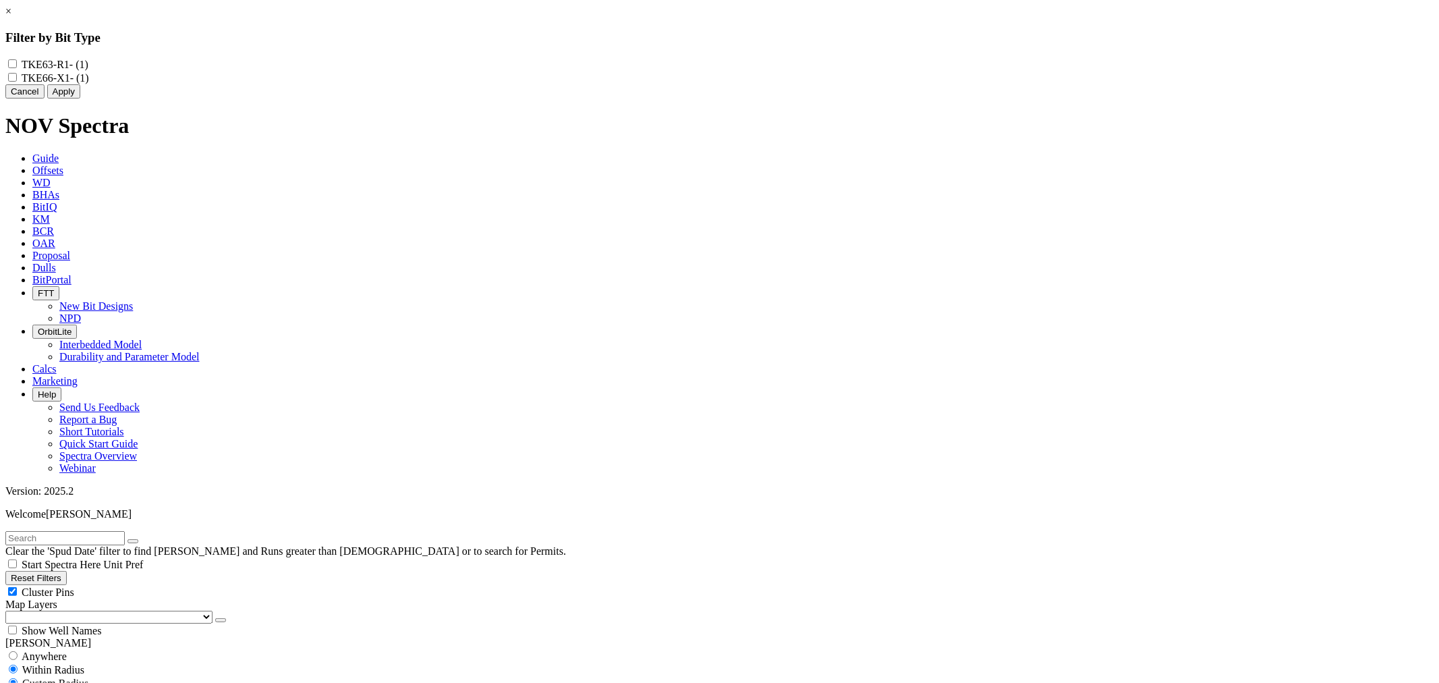
click at [11, 17] on link "×" at bounding box center [8, 10] width 6 height 11
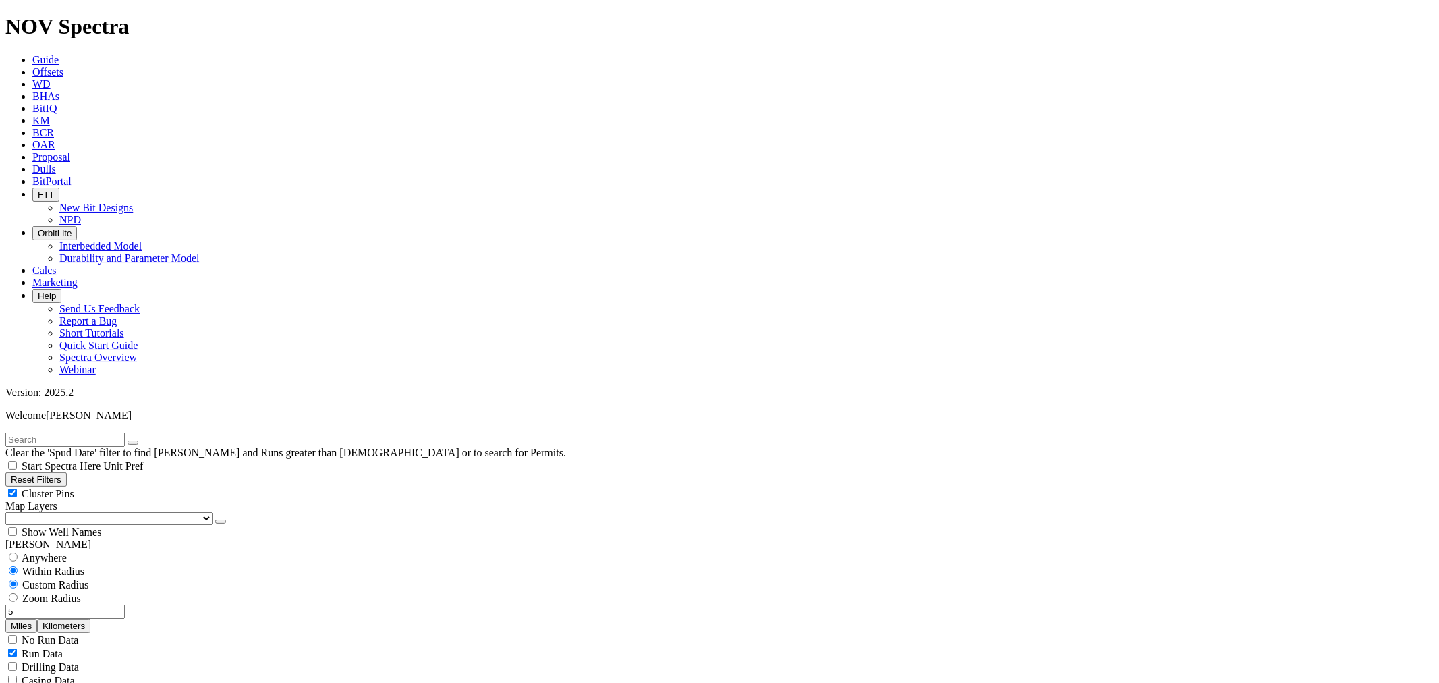
scroll to position [599, 0]
select select "? number:7.875 ?"
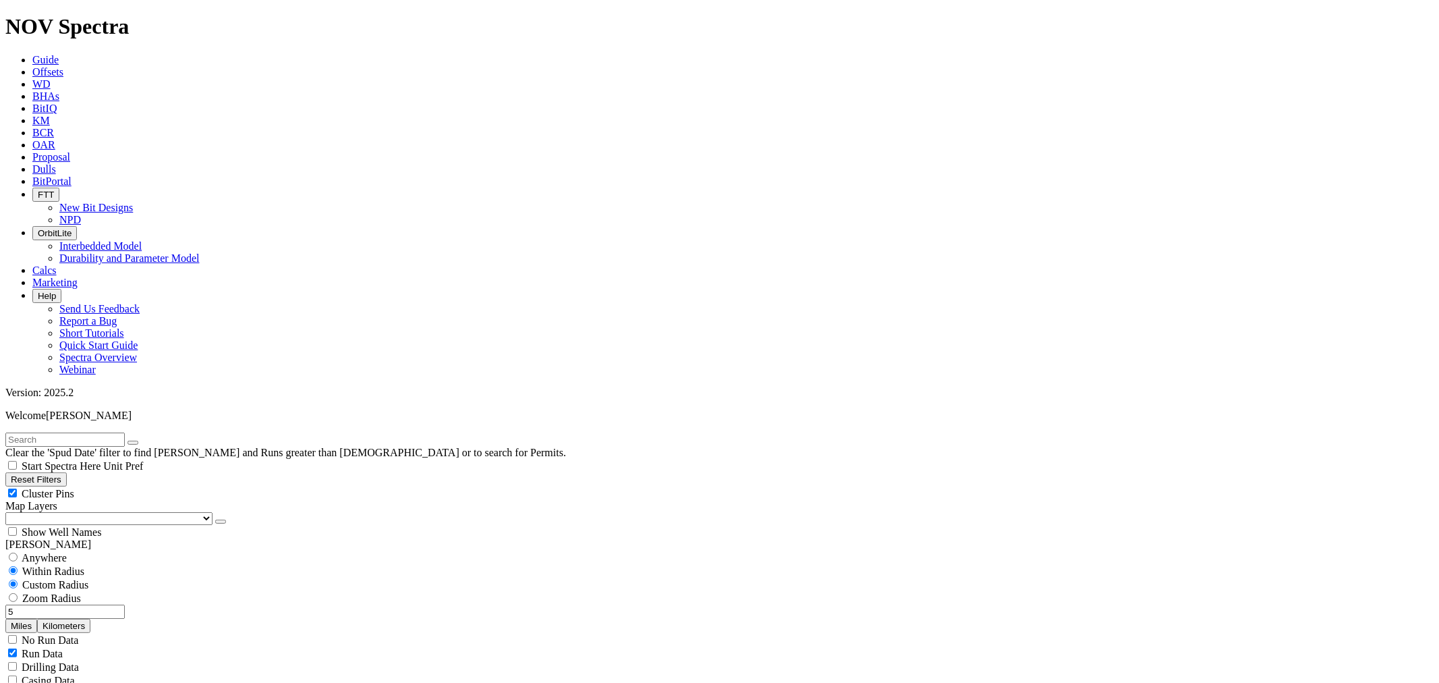
click at [32, 66] on icon at bounding box center [32, 71] width 0 height 11
click at [46, 472] on button "Reset Filters" at bounding box center [35, 479] width 61 height 14
radio input "false"
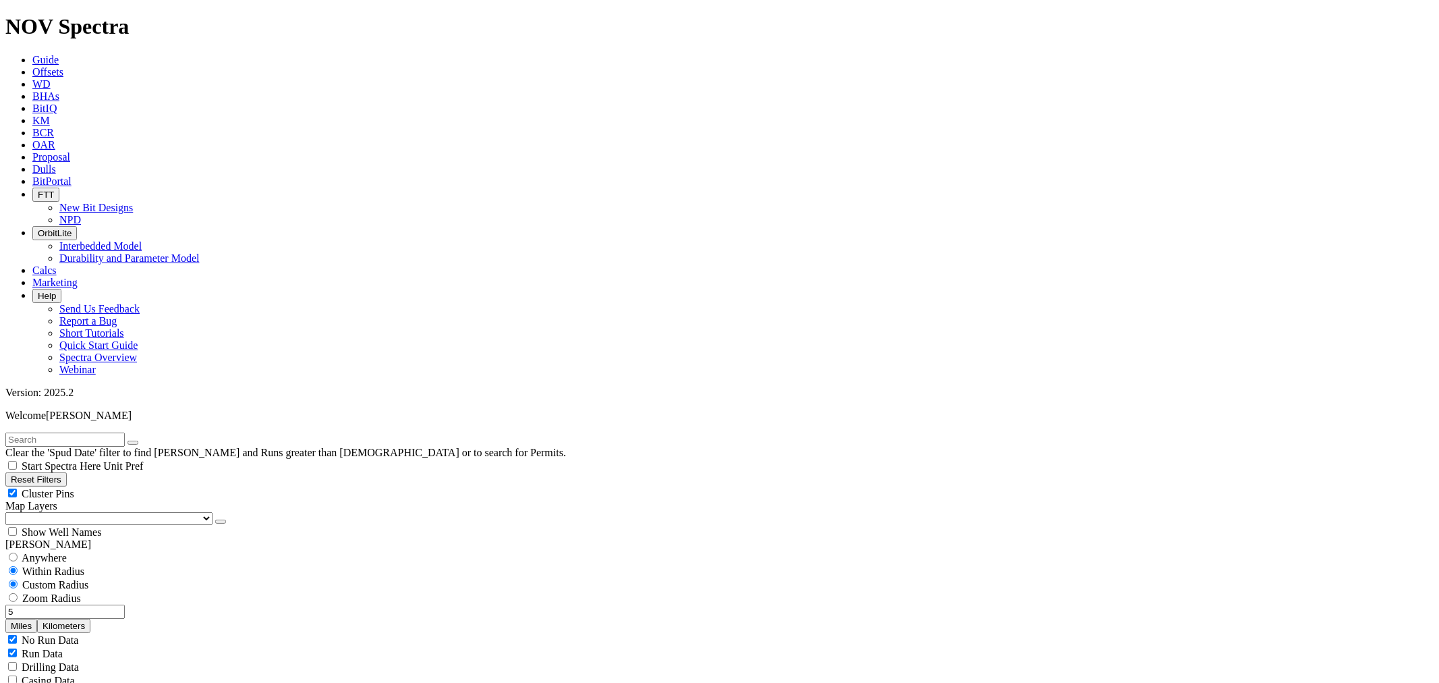
radio input "true"
checkbox input "true"
type input "[DATE]"
select select
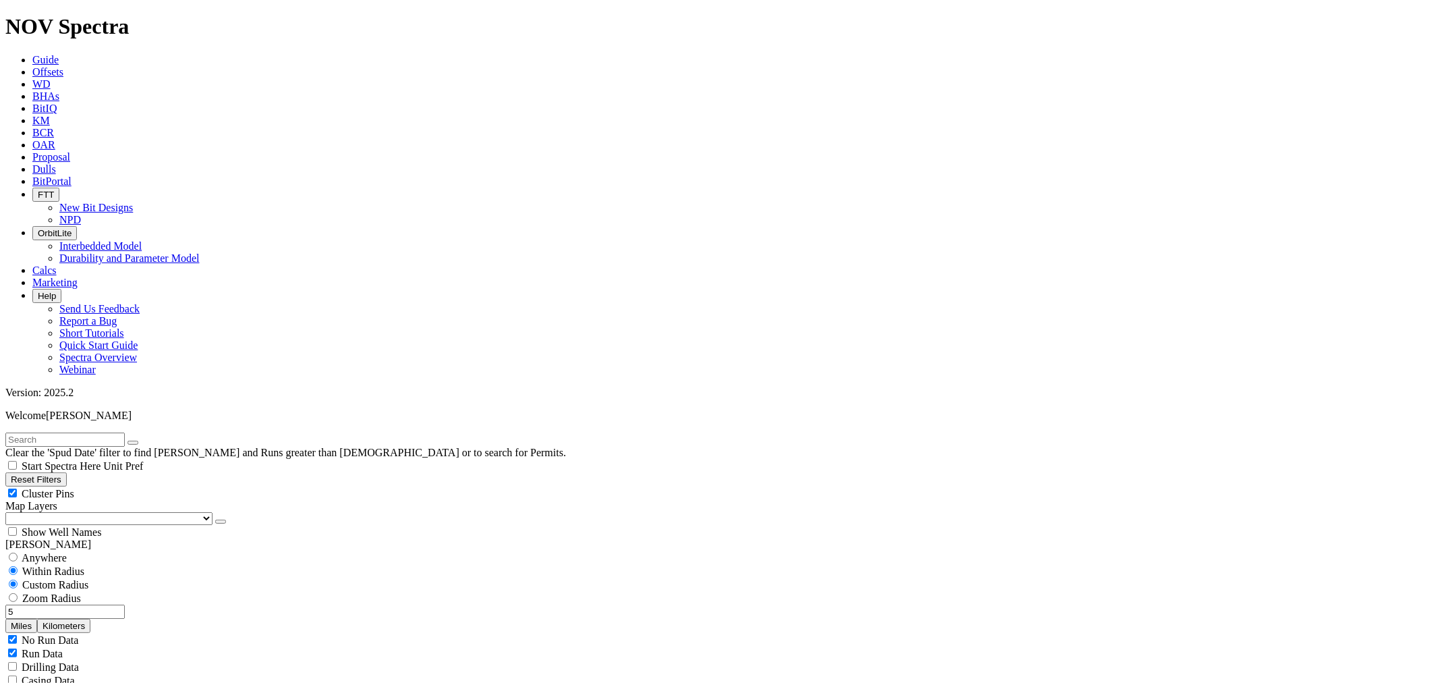
checkbox input "false"
select select
click at [61, 579] on span "Custom Radius" at bounding box center [55, 584] width 66 height 11
radio input "true"
radio input "false"
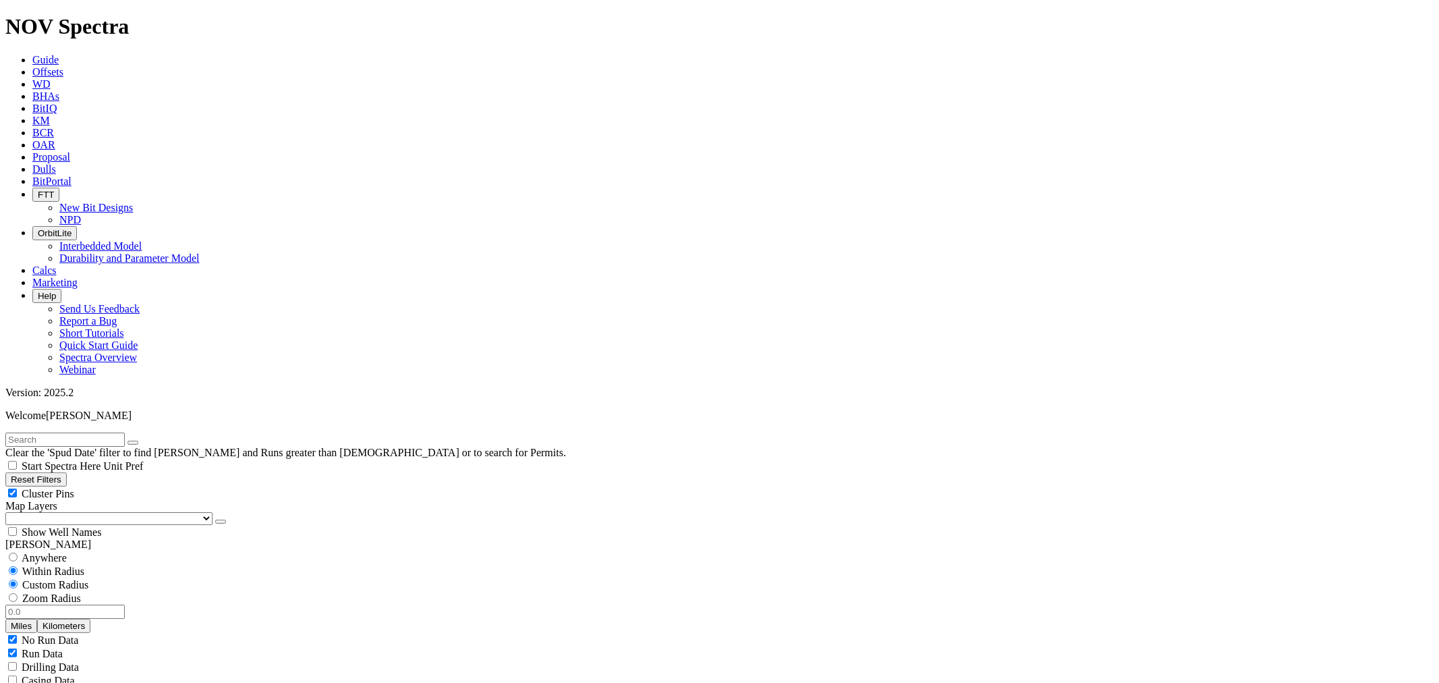
click at [115, 432] on input "text" at bounding box center [64, 439] width 119 height 14
type input "A318296"
radio input "false"
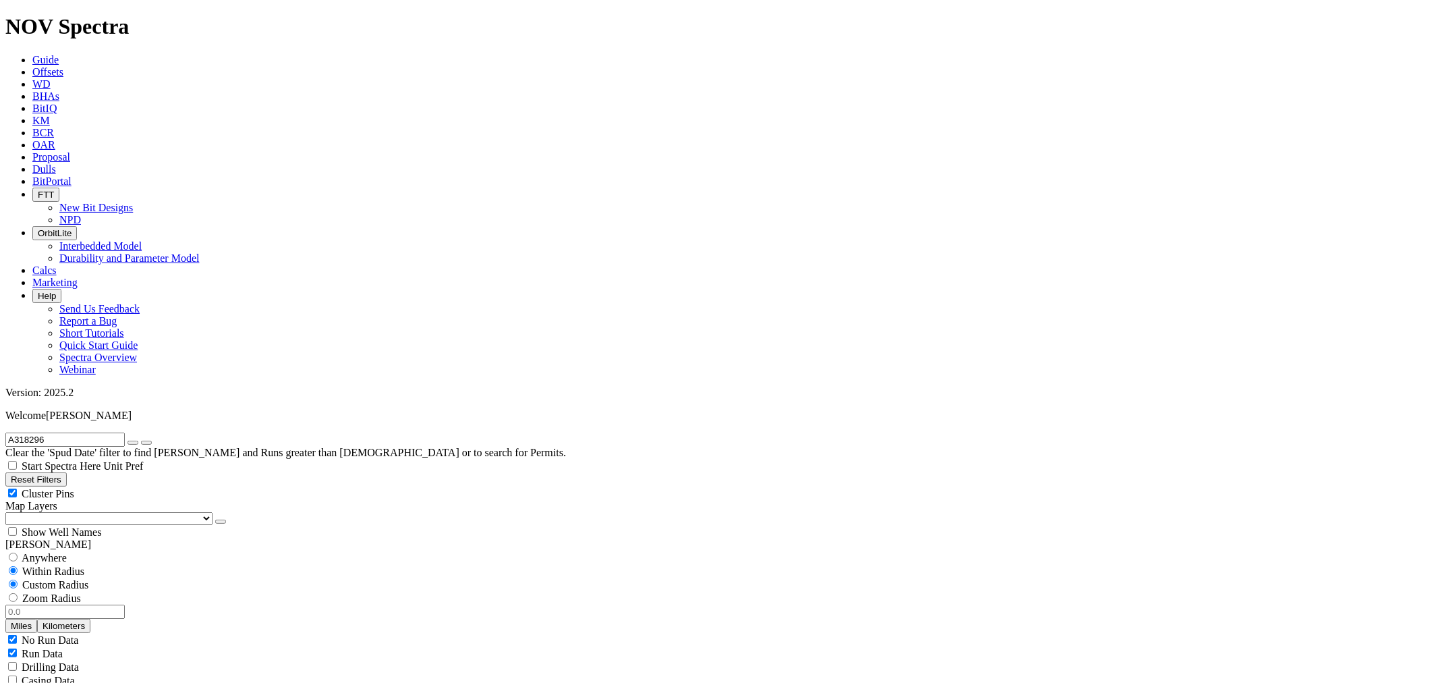
radio input "true"
click at [53, 579] on span "Custom Radius" at bounding box center [55, 584] width 66 height 11
radio input "true"
radio input "false"
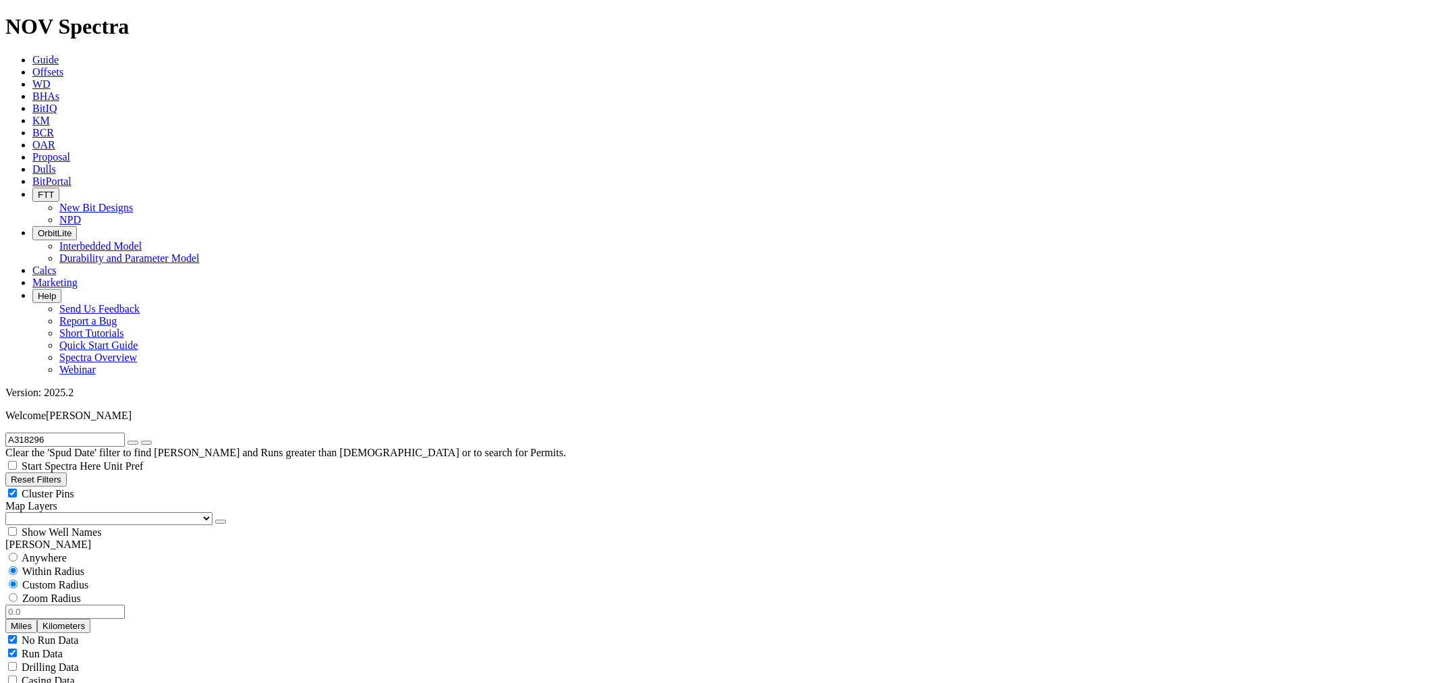
click at [91, 605] on input "number" at bounding box center [64, 612] width 119 height 14
type input "5"
click at [133, 443] on icon "button" at bounding box center [133, 443] width 0 height 0
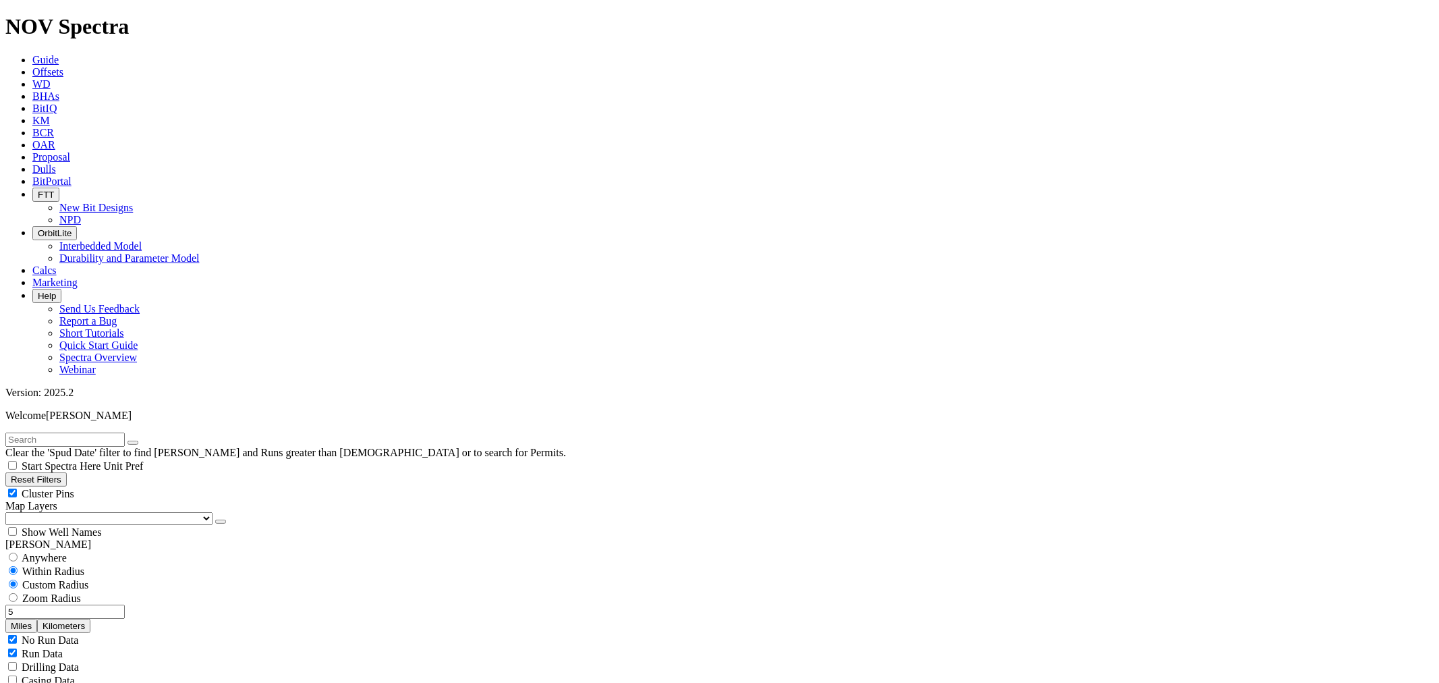
select select "7.875"
checkbox input "false"
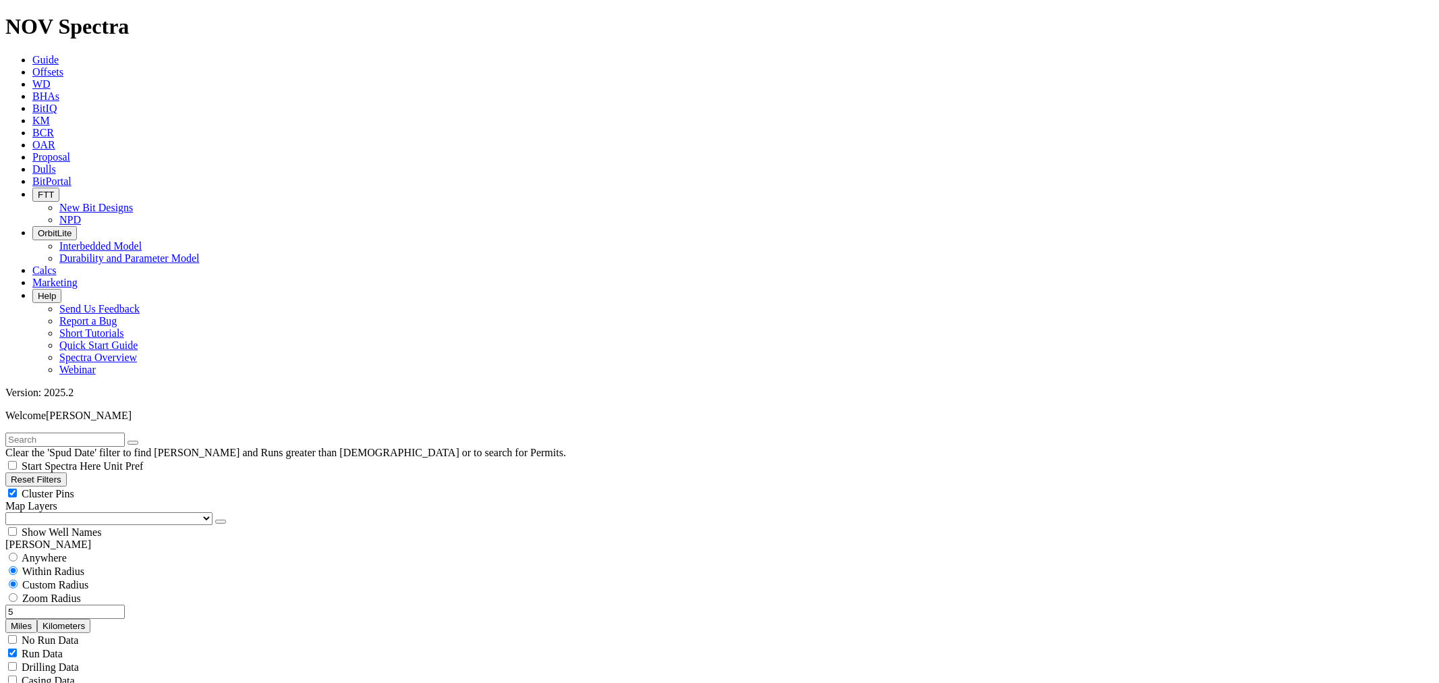
type input "9000"
type input "11000"
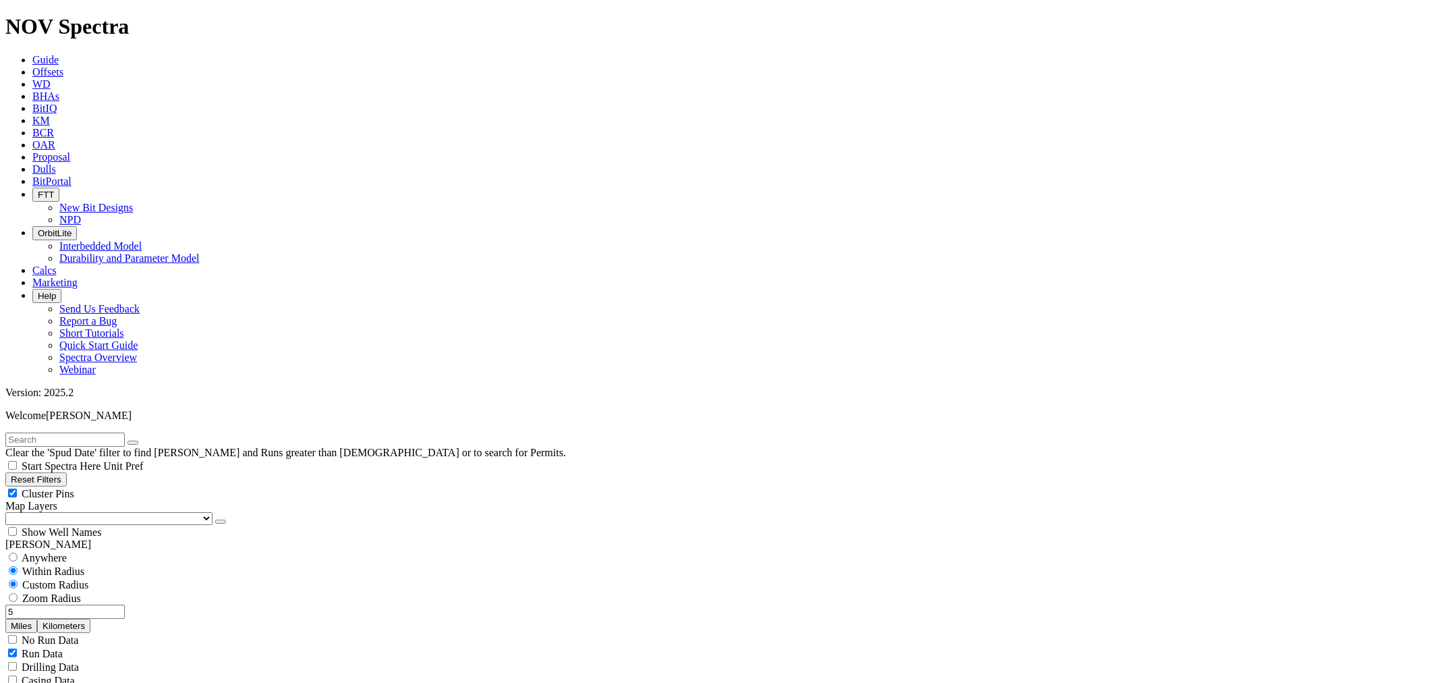
scroll to position [912, 0]
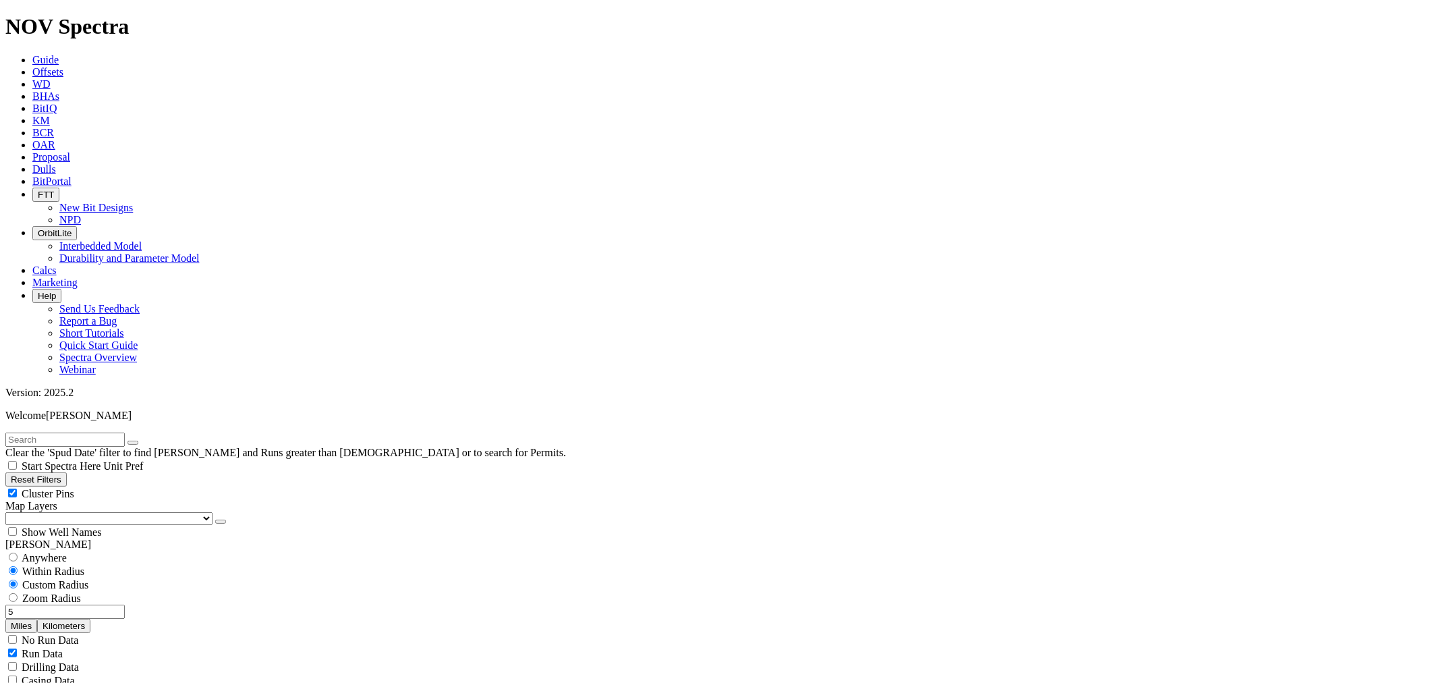
scroll to position [2933, 0]
type input "5001"
drag, startPoint x: 1382, startPoint y: 86, endPoint x: 1374, endPoint y: 103, distance: 18.1
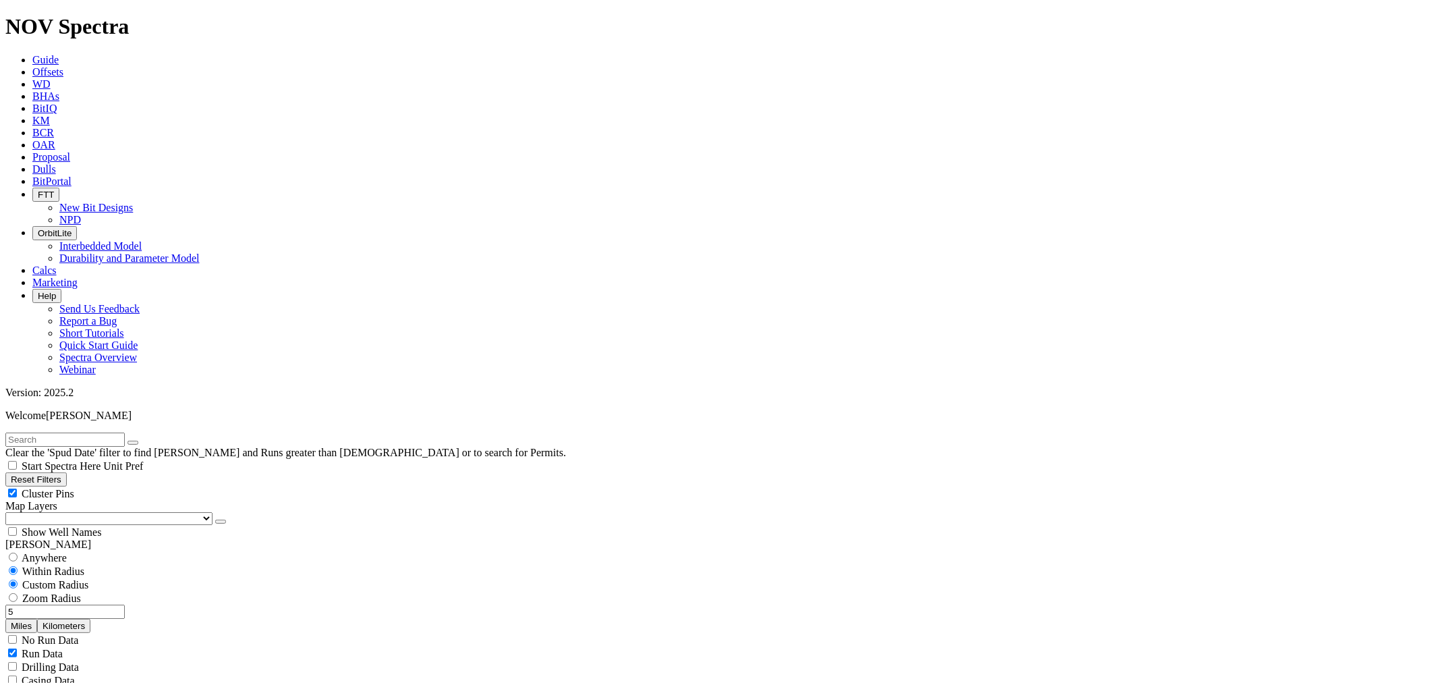
drag, startPoint x: 82, startPoint y: 446, endPoint x: 173, endPoint y: 447, distance: 91.8
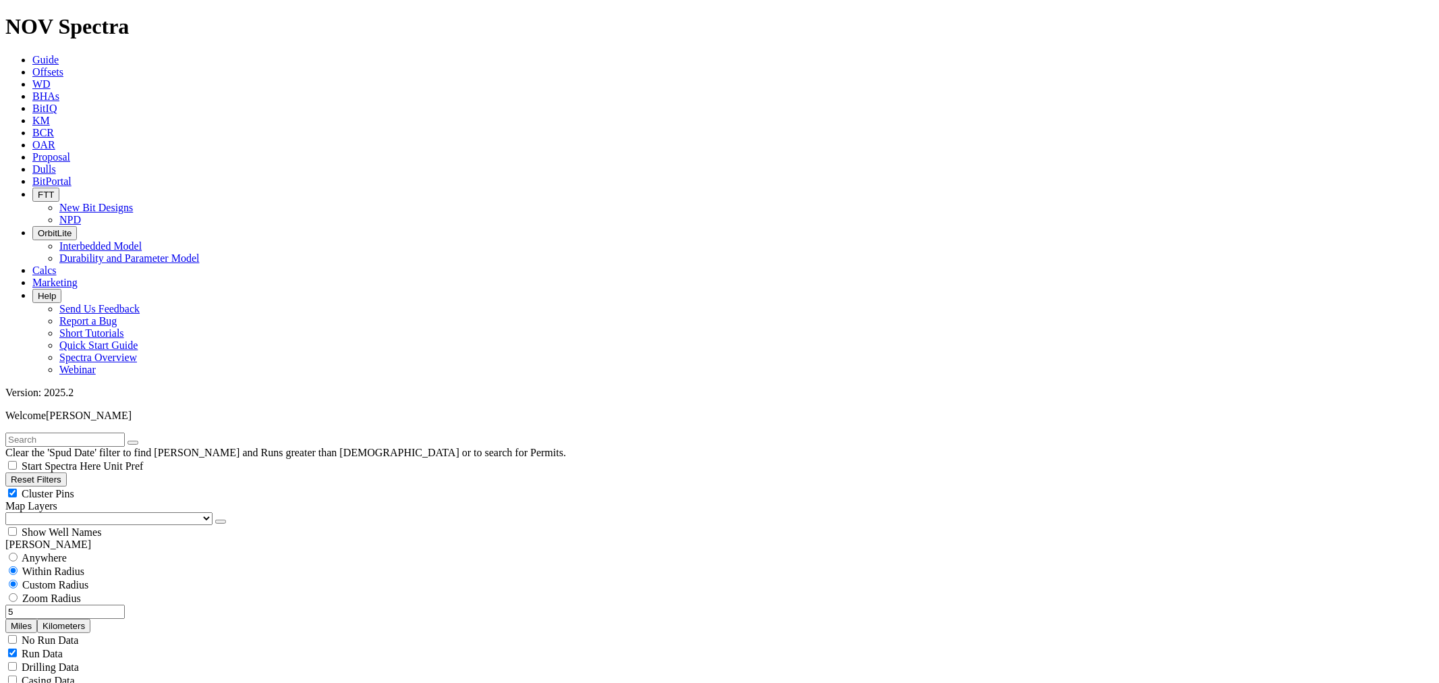
scroll to position [912, 0]
type input "1000"
drag, startPoint x: 51, startPoint y: 547, endPoint x: 196, endPoint y: 529, distance: 145.4
drag, startPoint x: 76, startPoint y: 542, endPoint x: 219, endPoint y: 547, distance: 143.8
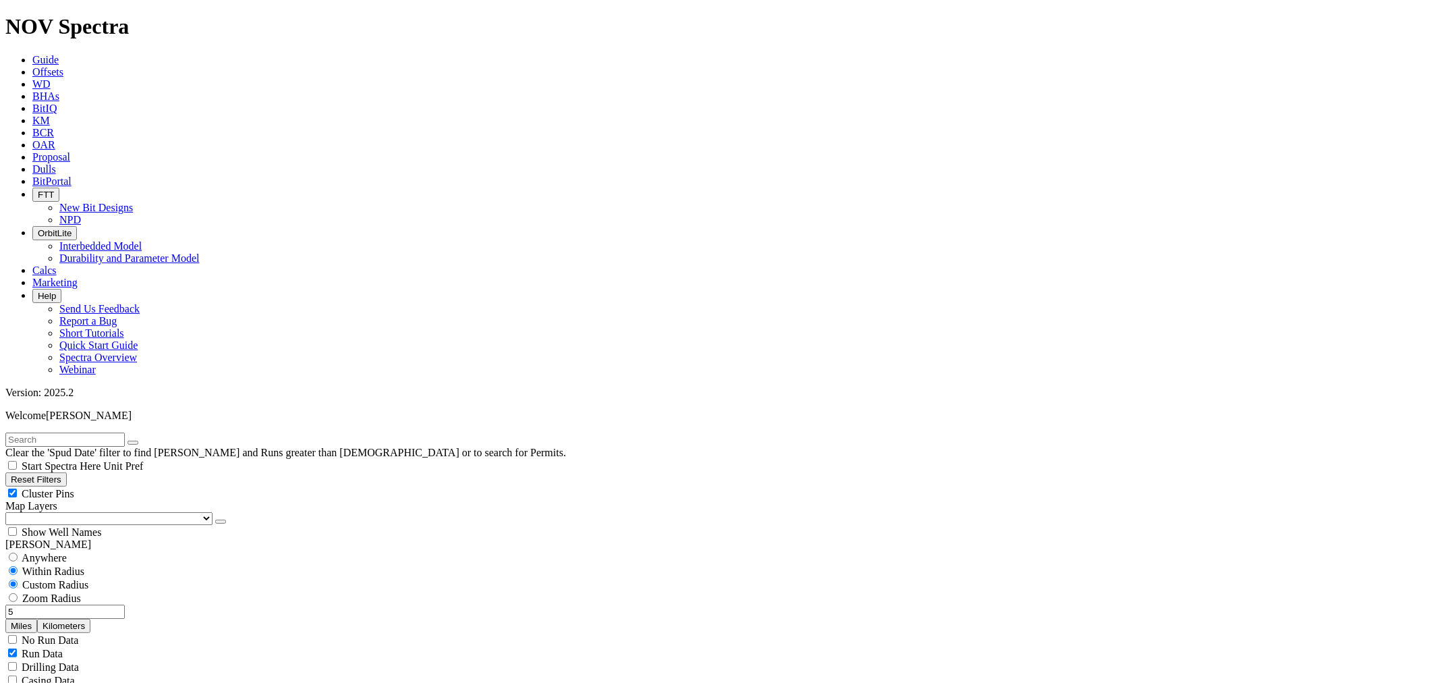
type input "7500"
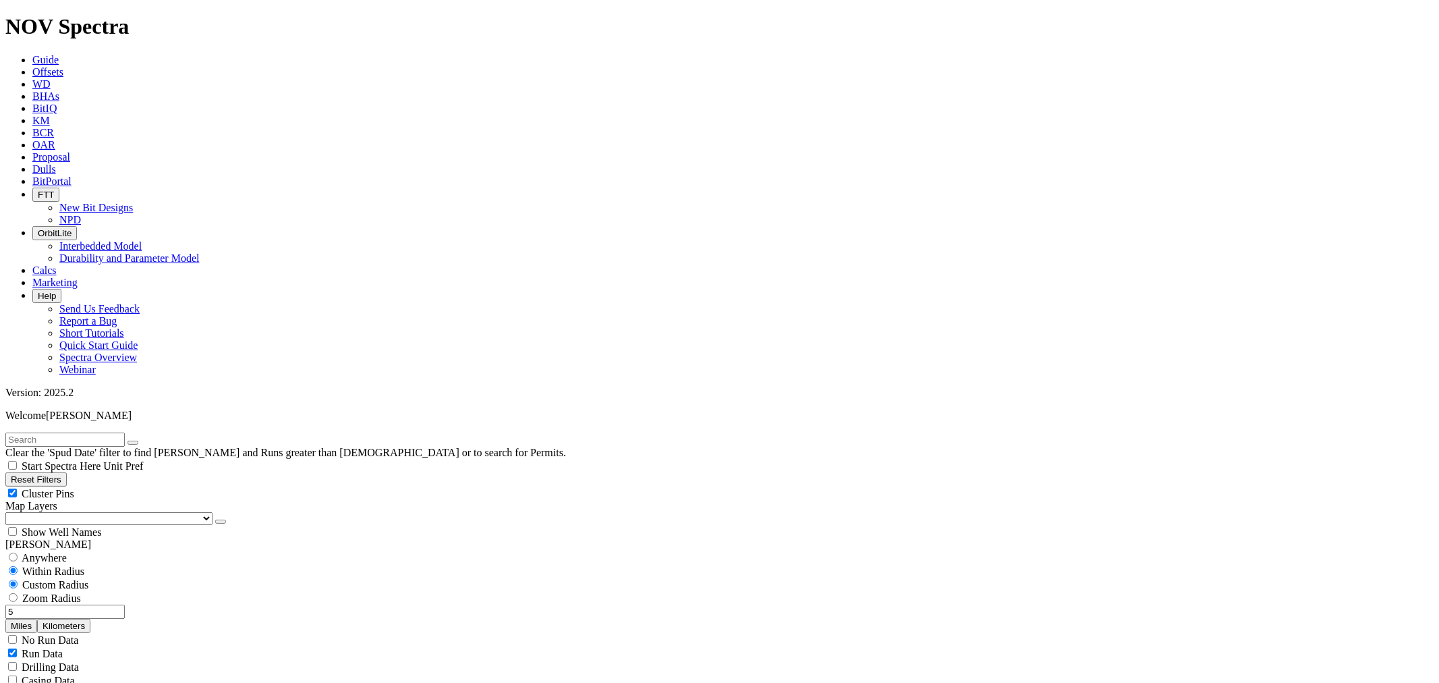
scroll to position [1195, 0]
type input "10000"
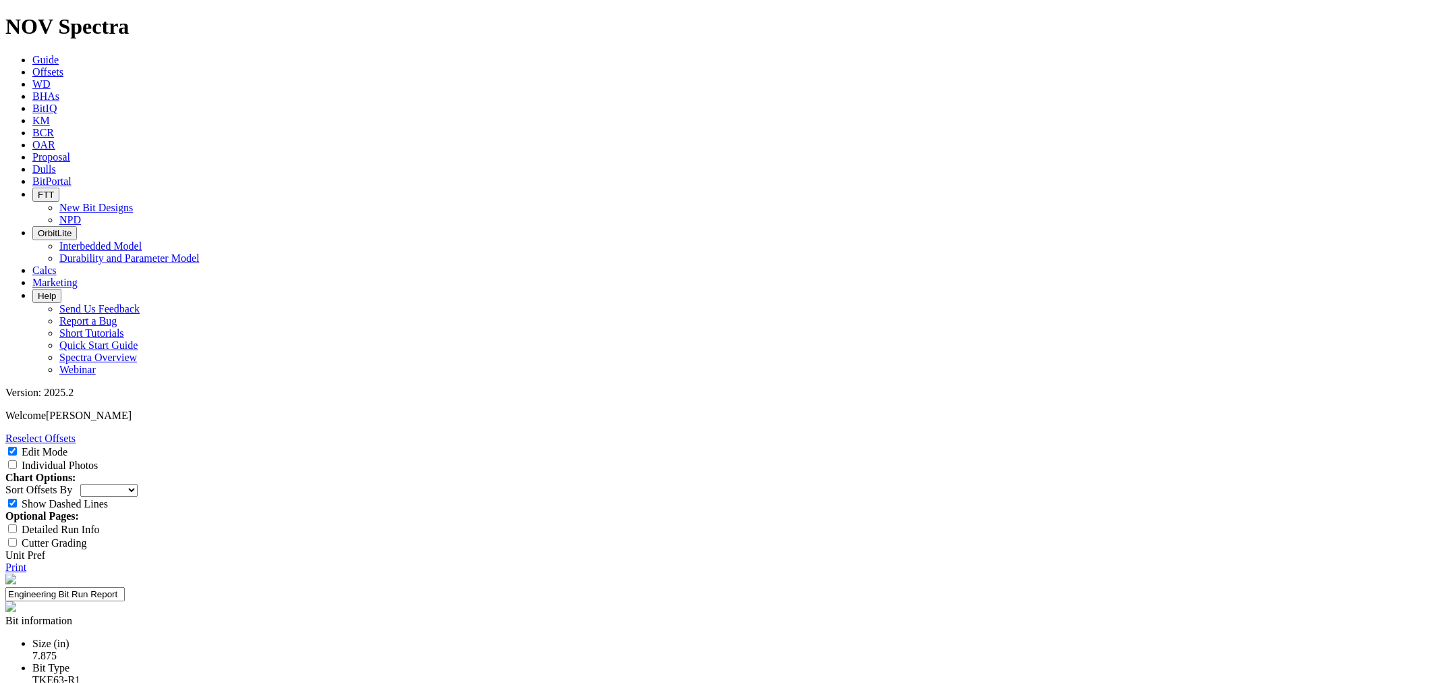
select select "New Bit Design"
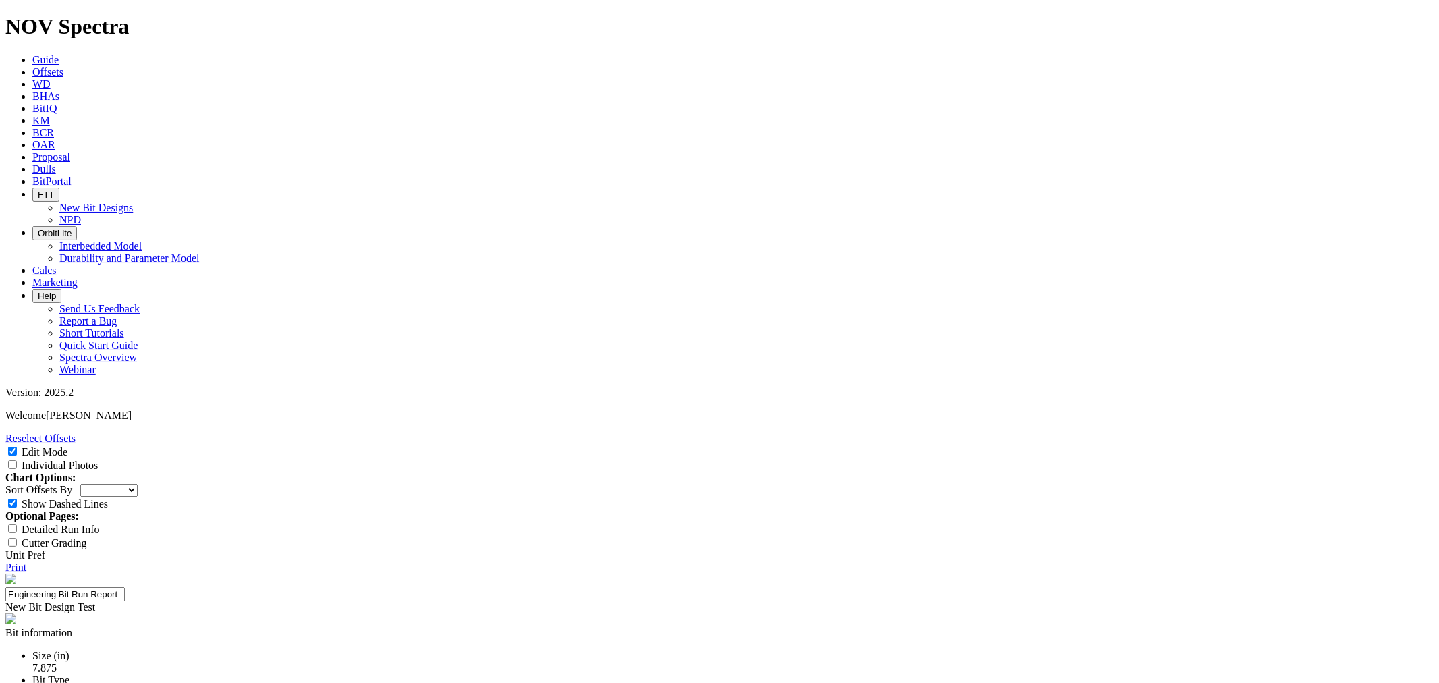
type input "24-0704"
